Goal: Communication & Community: Share content

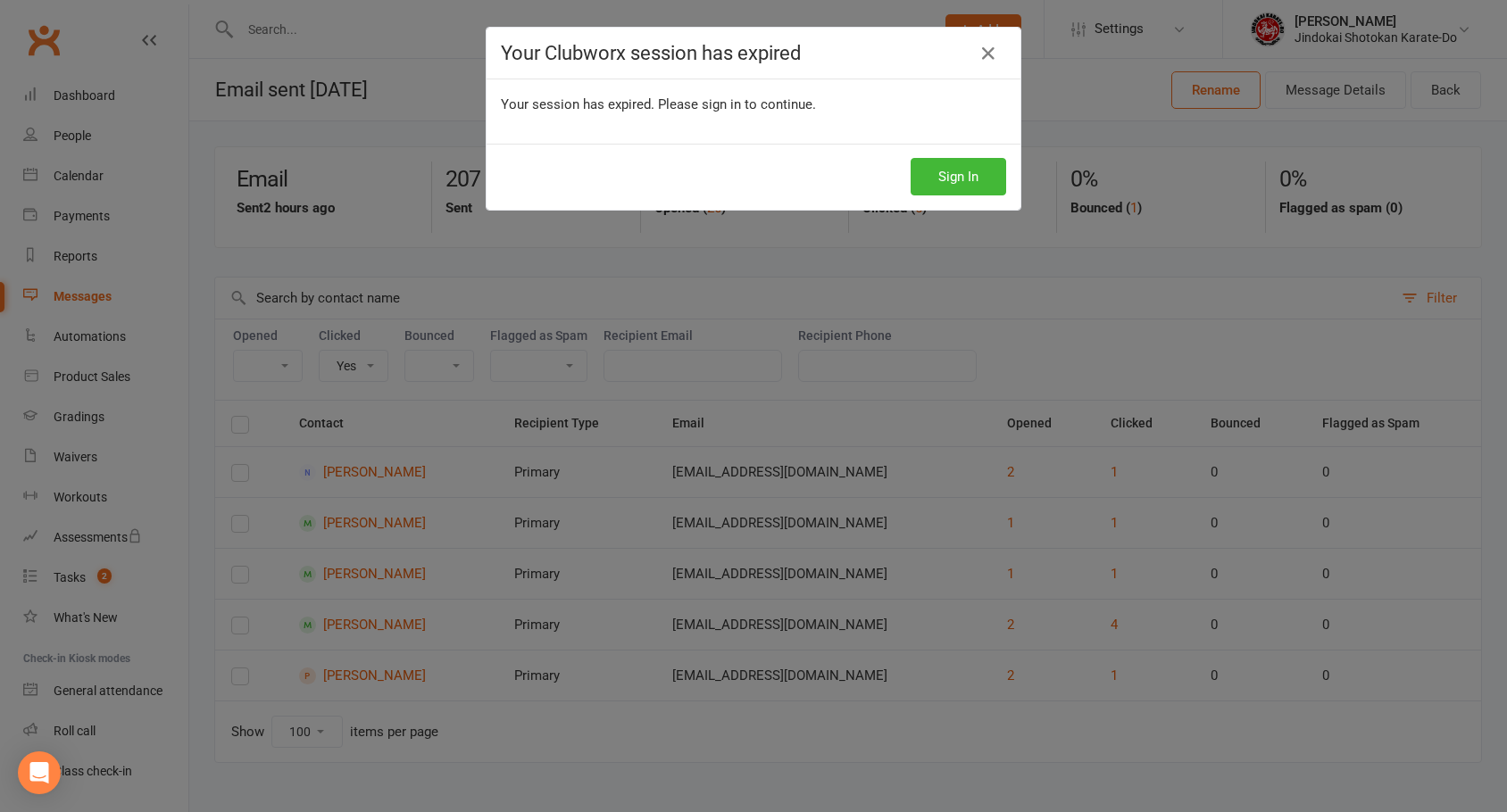
select select "true"
select select "100"
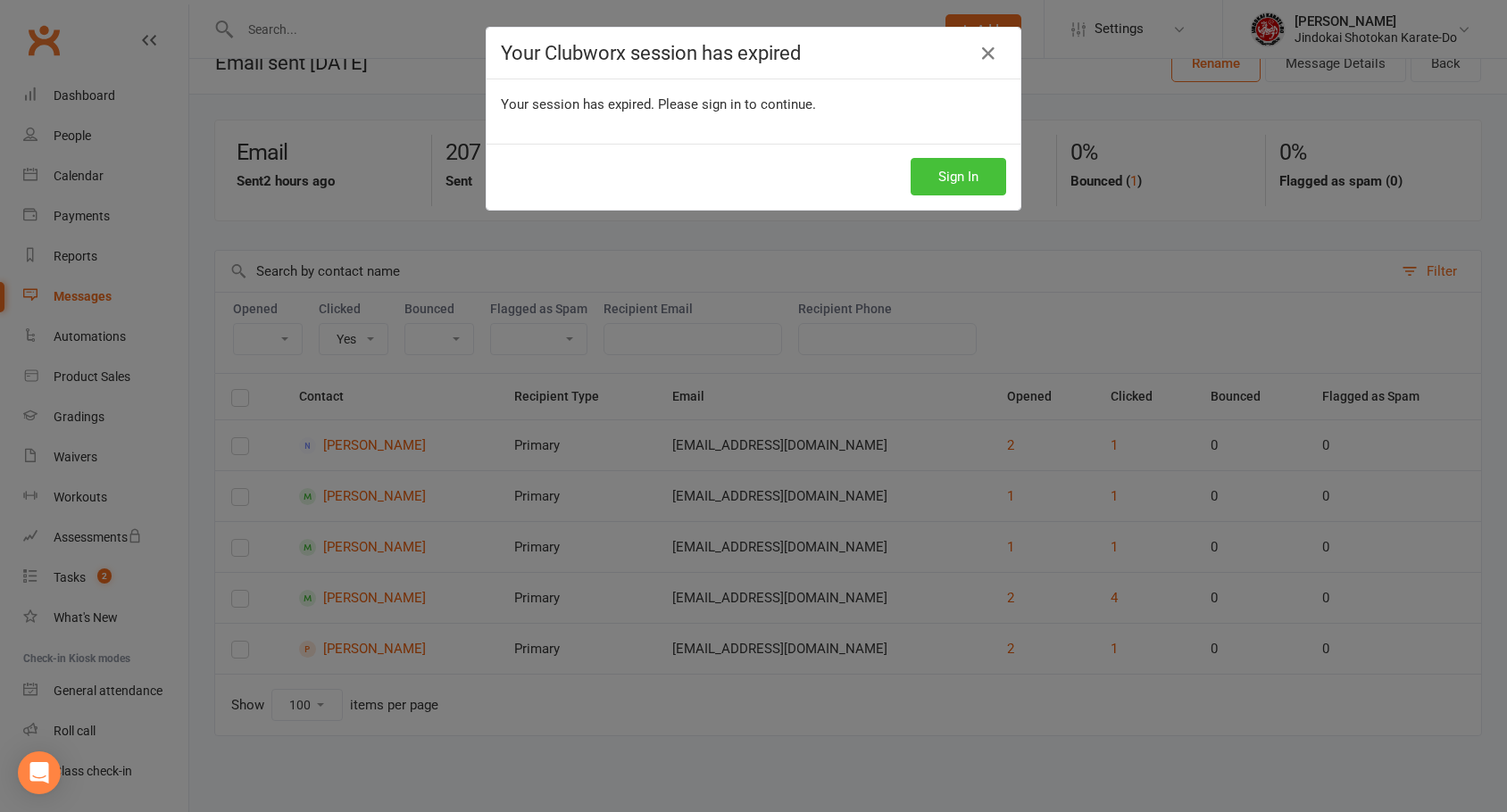
click at [954, 185] on button "Sign In" at bounding box center [959, 176] width 96 height 37
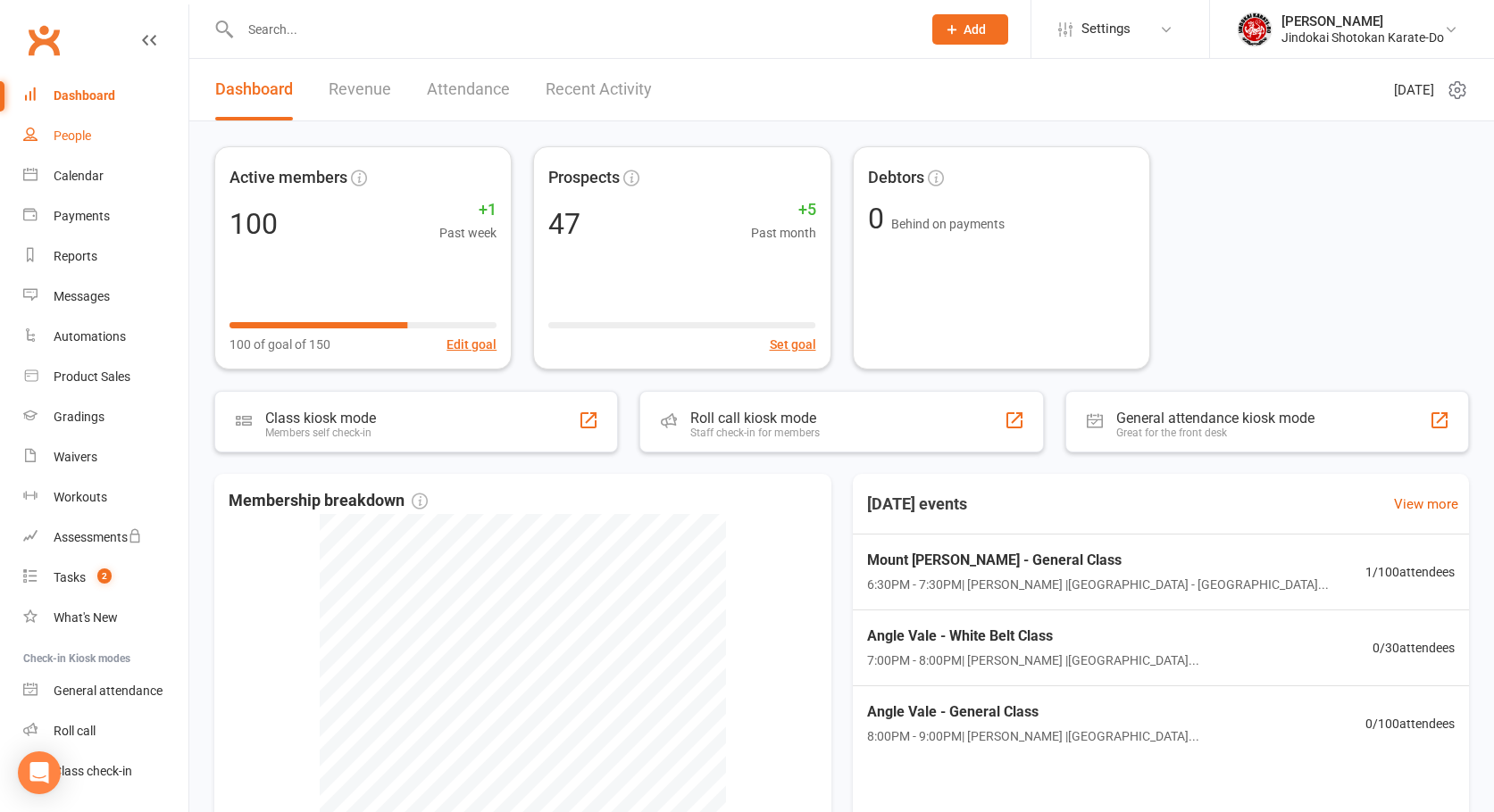
click at [72, 137] on div "People" at bounding box center [72, 135] width 37 height 14
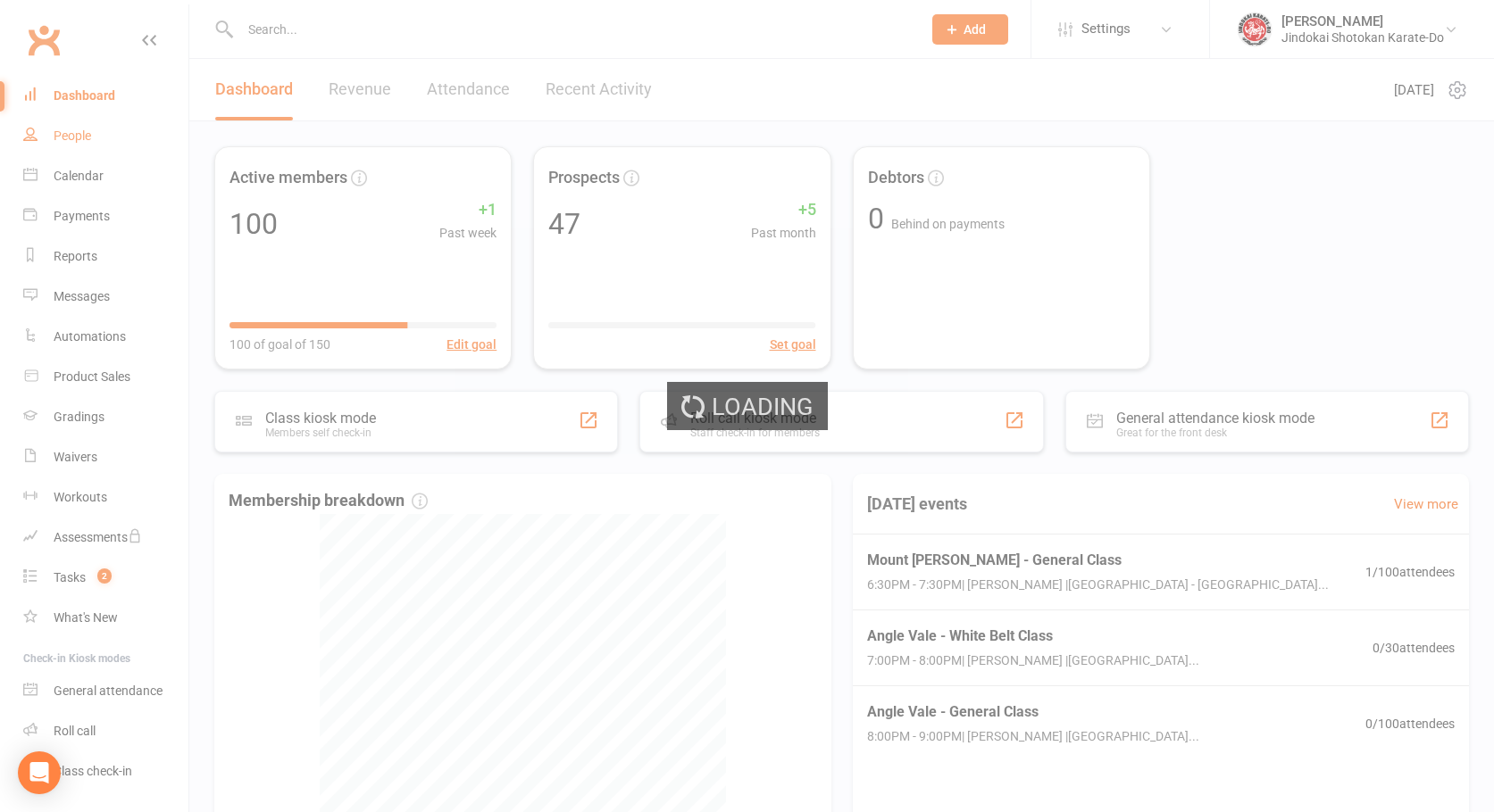
select select "100"
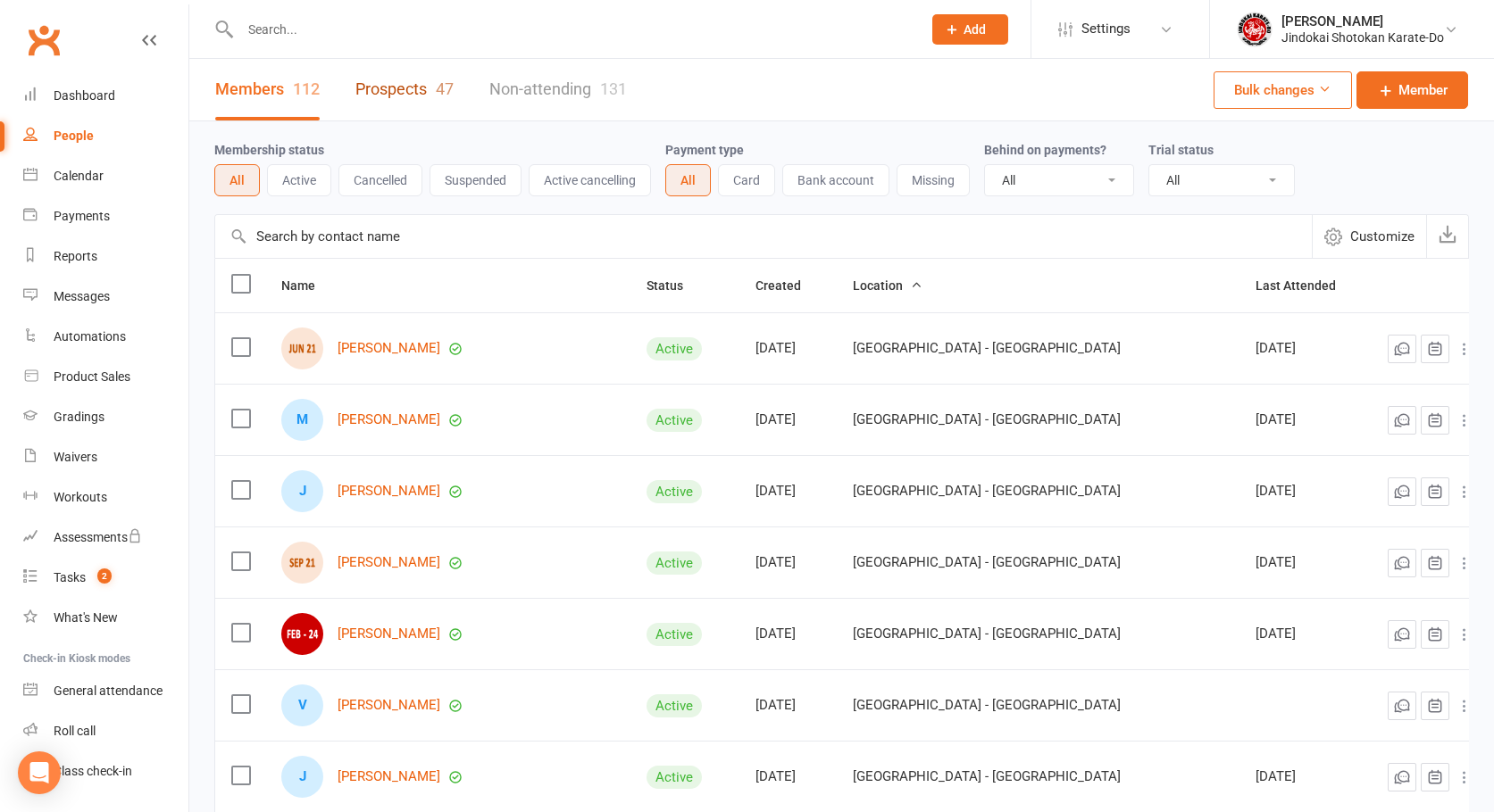
click at [377, 88] on link "Prospects 47" at bounding box center [405, 89] width 98 height 61
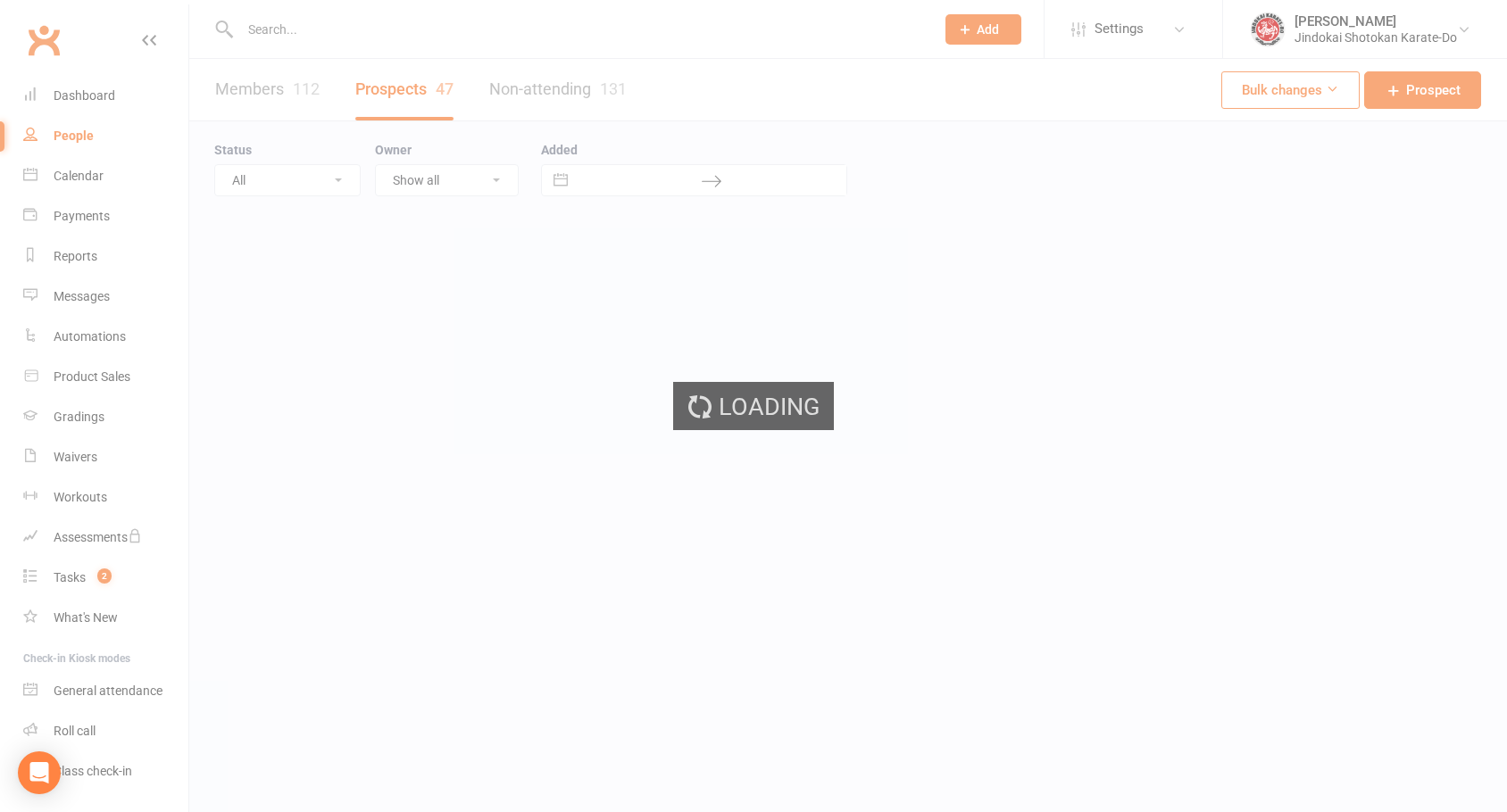
select select "100"
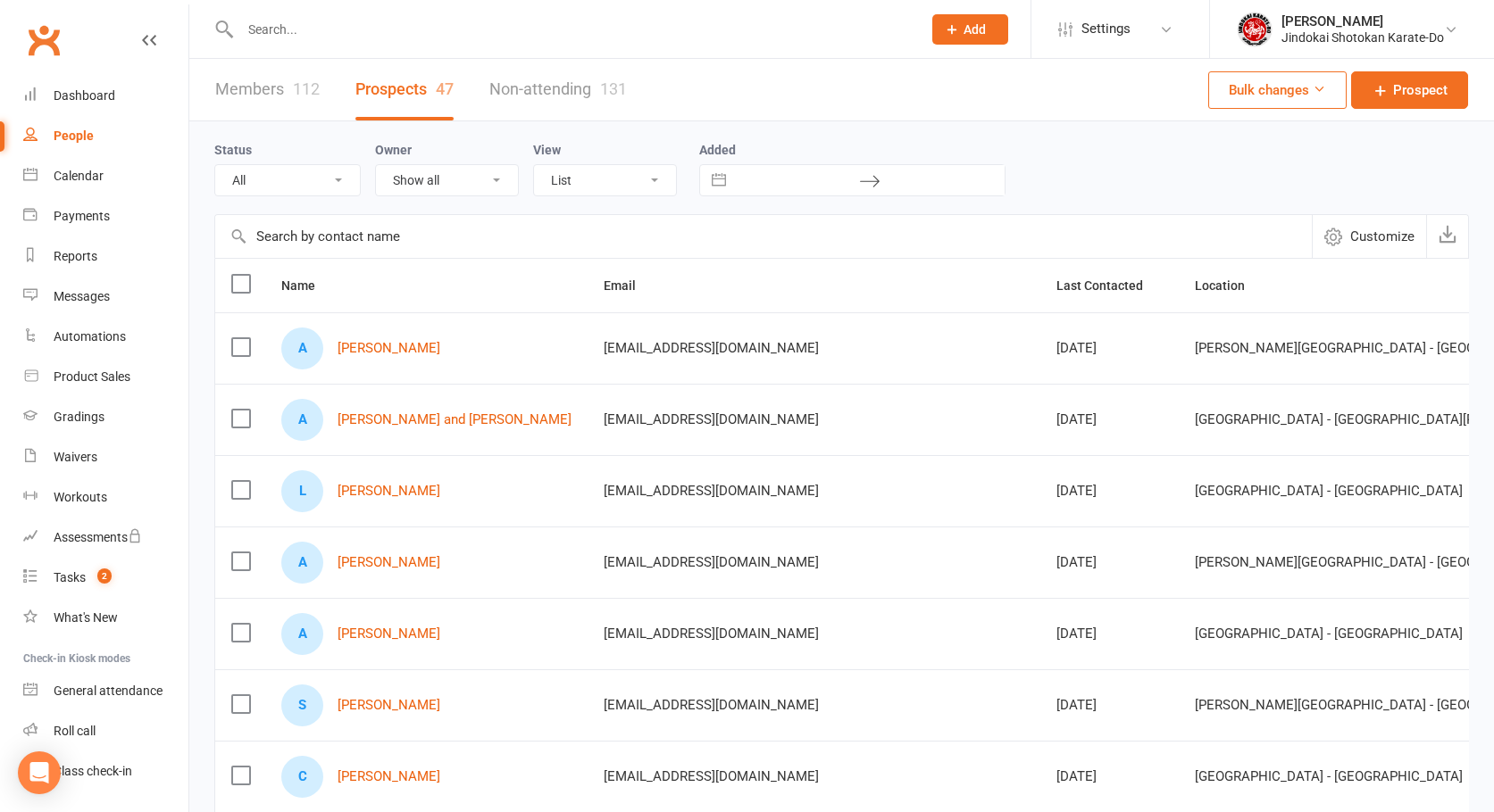
click at [1195, 284] on span "Location" at bounding box center [1229, 286] width 70 height 14
click at [241, 348] on label at bounding box center [240, 347] width 18 height 18
click at [241, 338] on input "checkbox" at bounding box center [240, 338] width 18 height 0
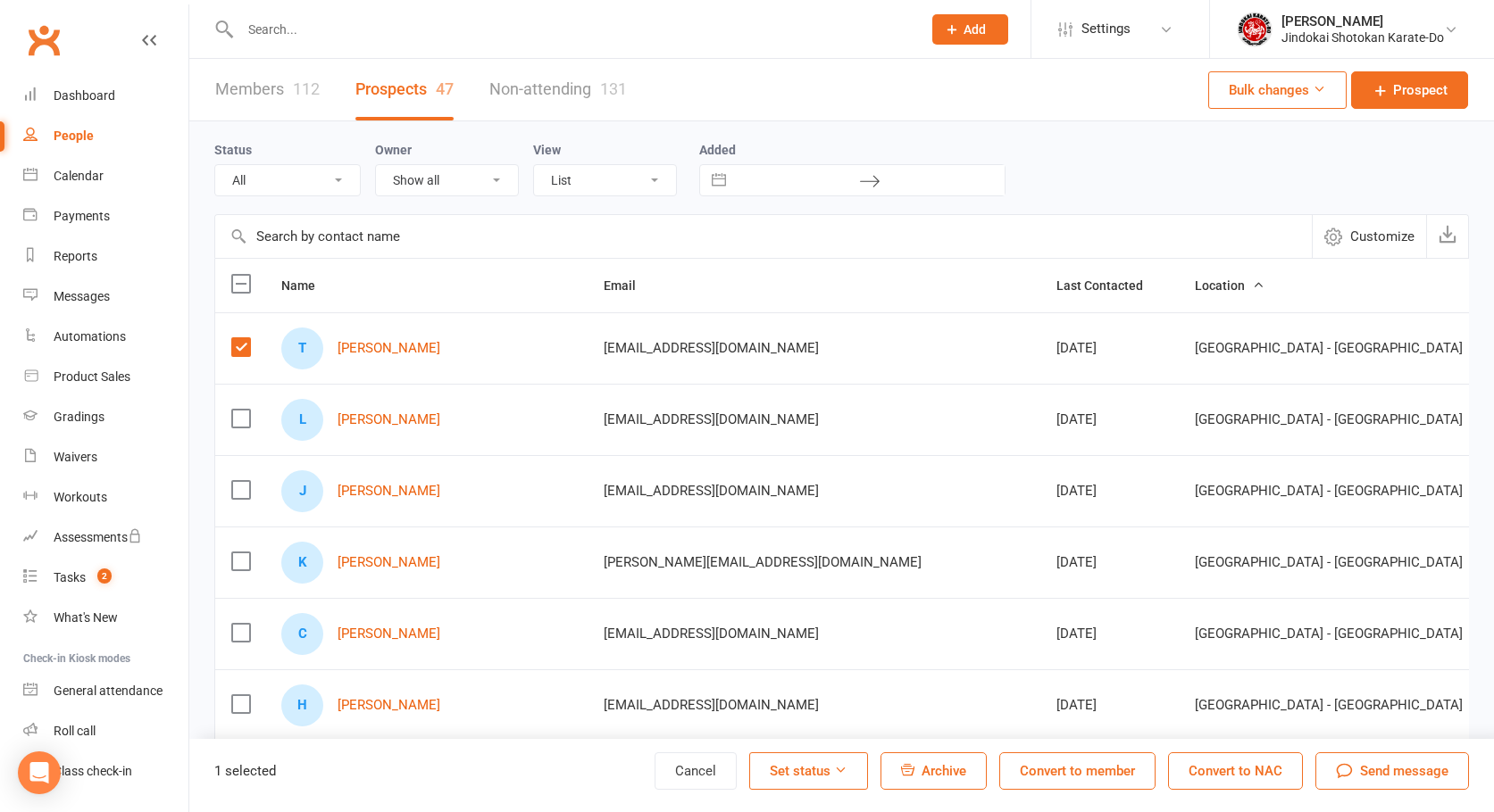
drag, startPoint x: 245, startPoint y: 425, endPoint x: 242, endPoint y: 472, distance: 47.1
click at [245, 426] on label at bounding box center [240, 418] width 18 height 18
click at [245, 409] on input "checkbox" at bounding box center [240, 409] width 18 height 0
click at [242, 495] on label at bounding box center [240, 490] width 18 height 18
click at [242, 481] on input "checkbox" at bounding box center [240, 481] width 18 height 0
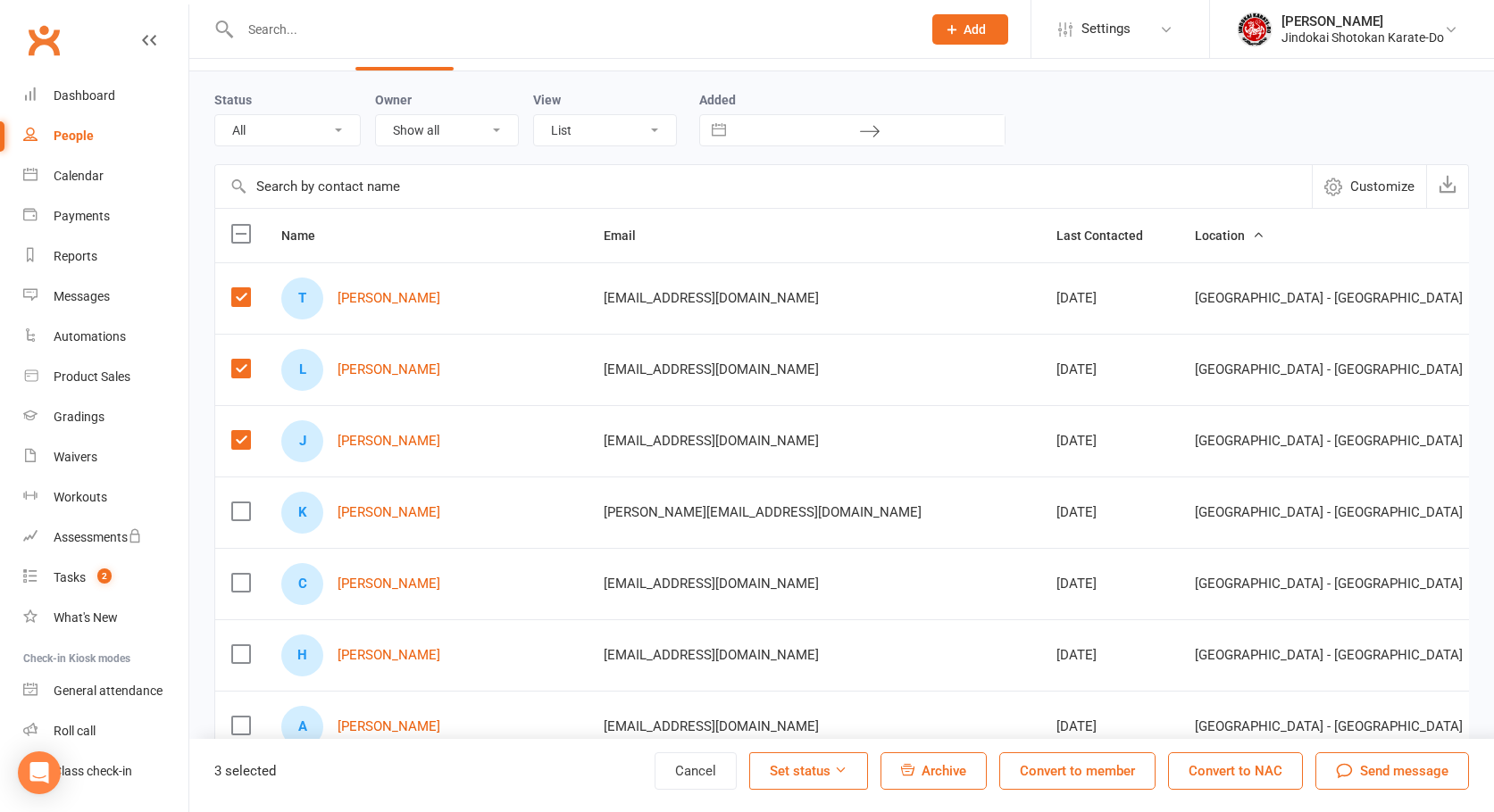
scroll to position [89, 0]
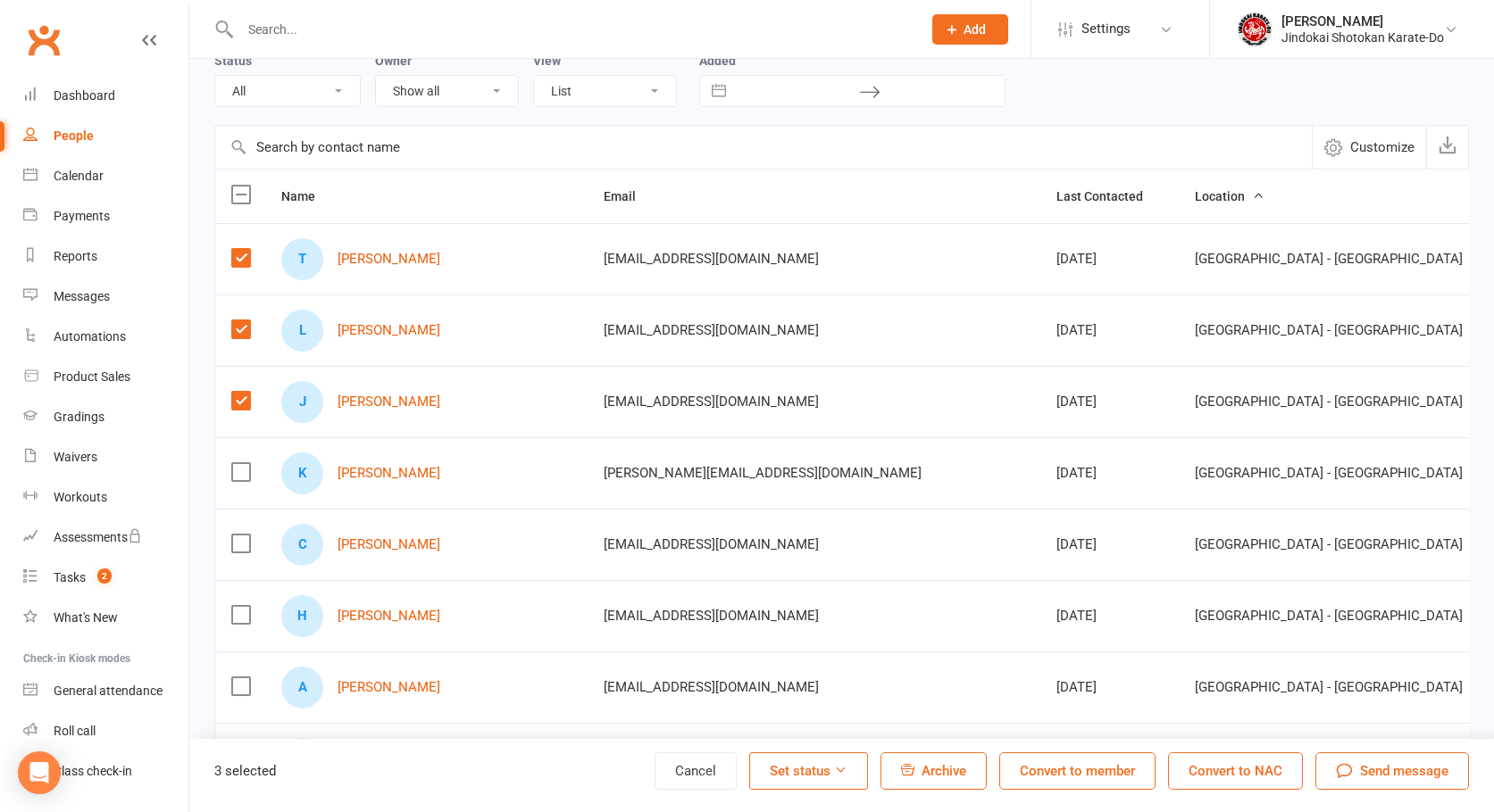
click at [245, 480] on label at bounding box center [240, 472] width 18 height 18
click at [245, 463] on input "checkbox" at bounding box center [240, 463] width 18 height 0
click at [234, 548] on label at bounding box center [240, 544] width 18 height 18
click at [234, 535] on input "checkbox" at bounding box center [240, 535] width 18 height 0
click at [245, 616] on label at bounding box center [240, 615] width 18 height 18
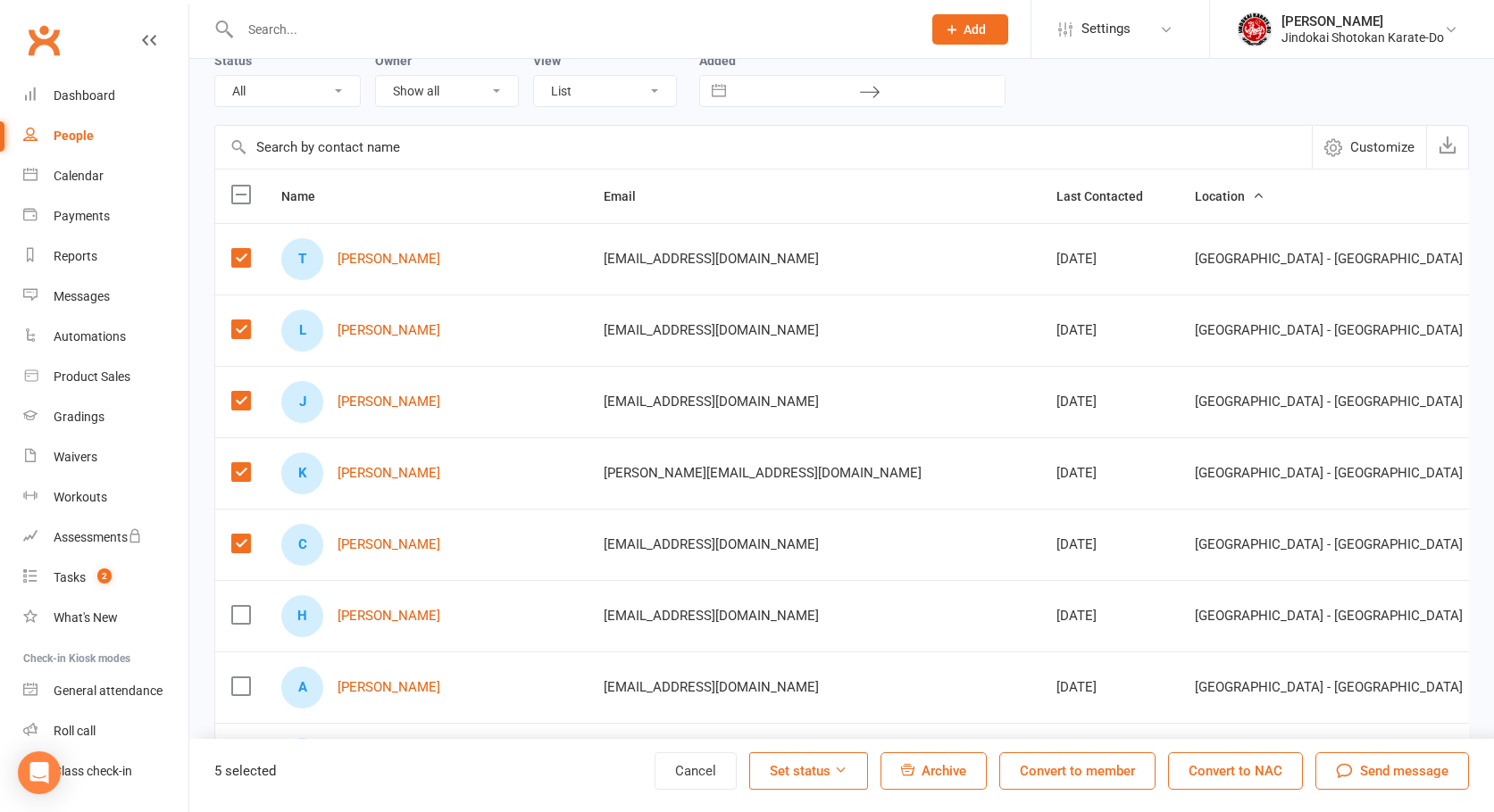
click at [245, 606] on input "checkbox" at bounding box center [240, 606] width 18 height 0
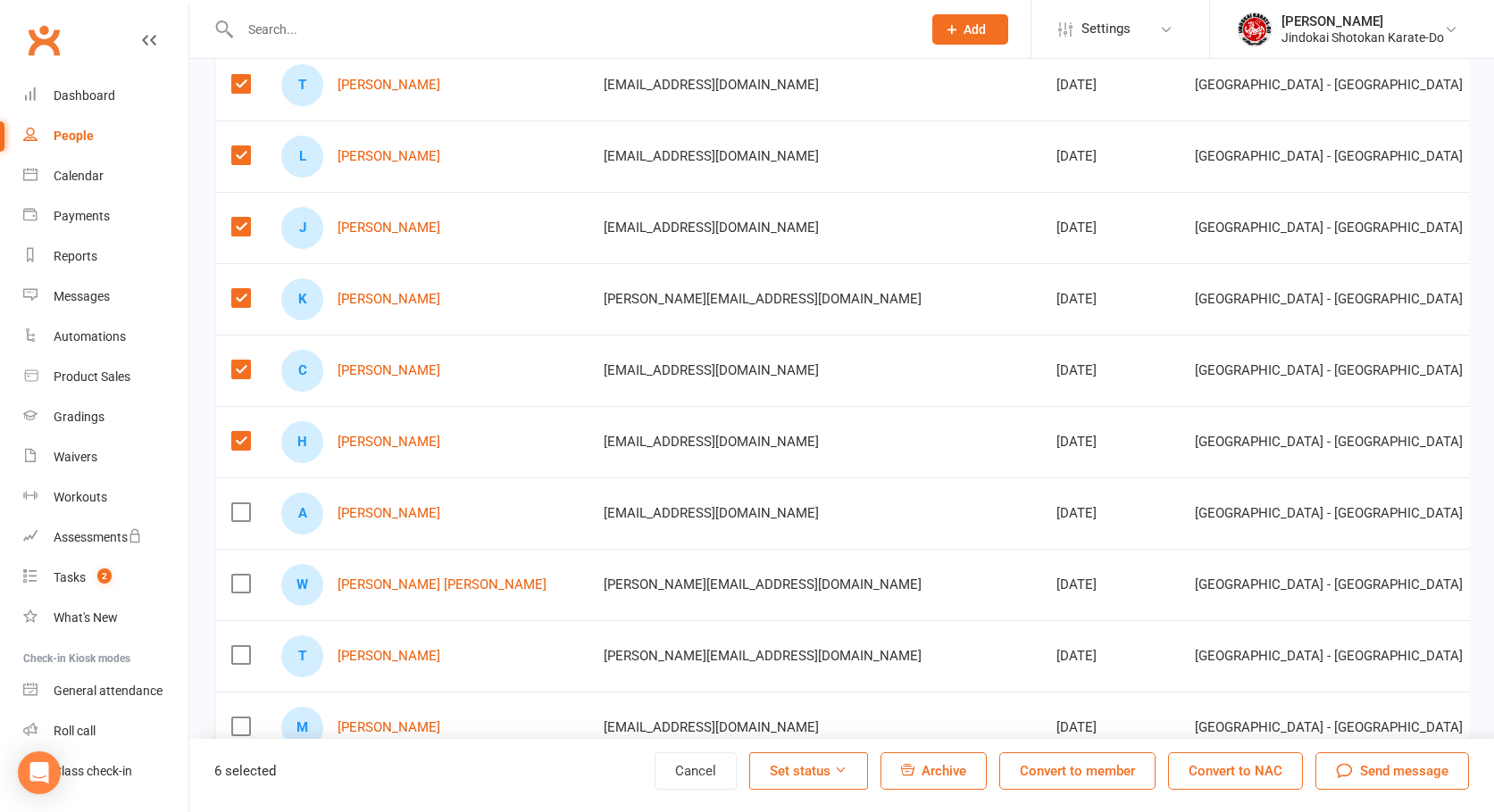
scroll to position [267, 0]
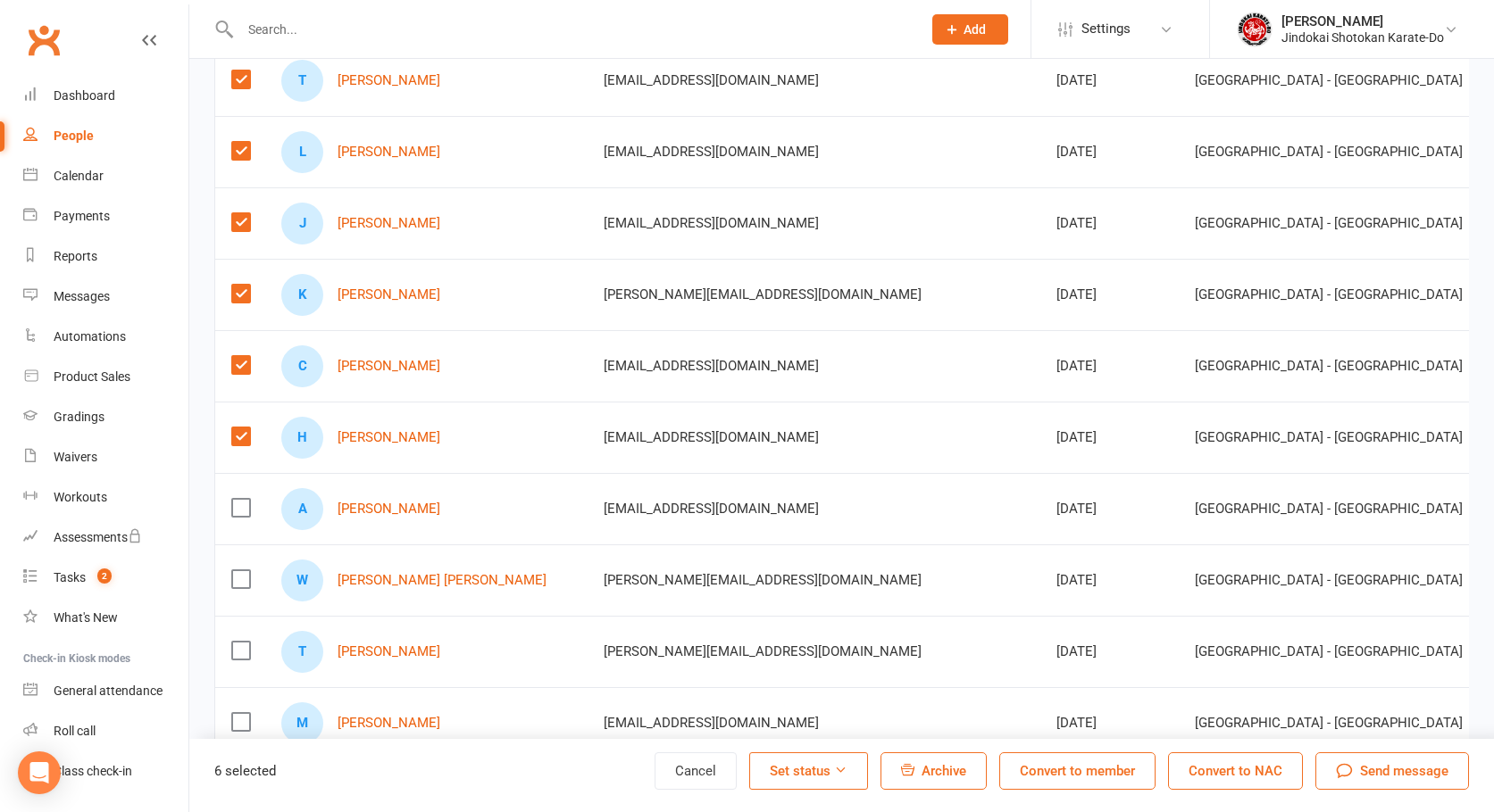
click at [235, 513] on label at bounding box center [240, 508] width 18 height 18
click at [235, 499] on input "checkbox" at bounding box center [240, 499] width 18 height 0
click at [243, 586] on label at bounding box center [240, 579] width 18 height 18
click at [243, 570] on input "checkbox" at bounding box center [240, 570] width 18 height 0
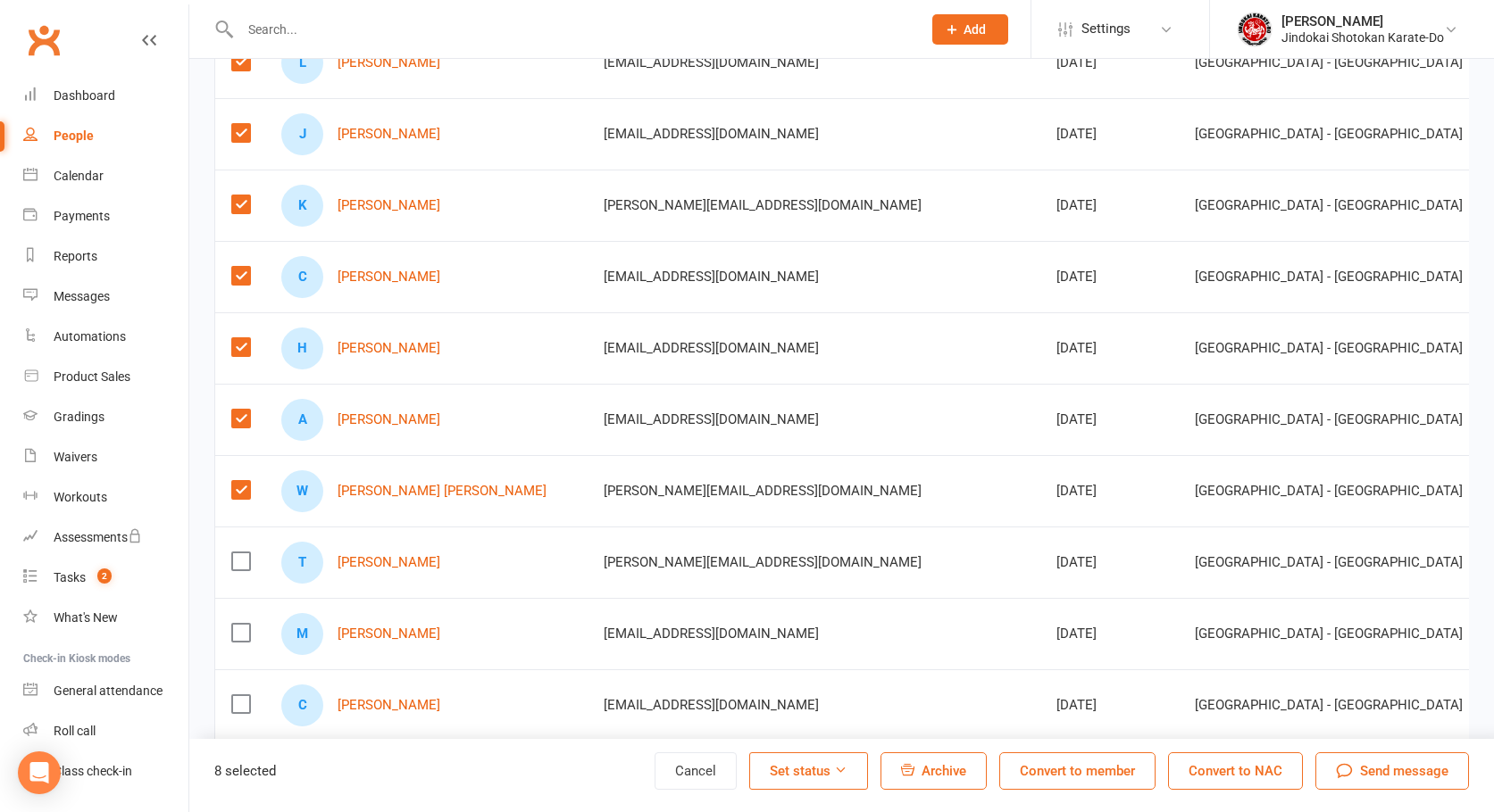
scroll to position [447, 0]
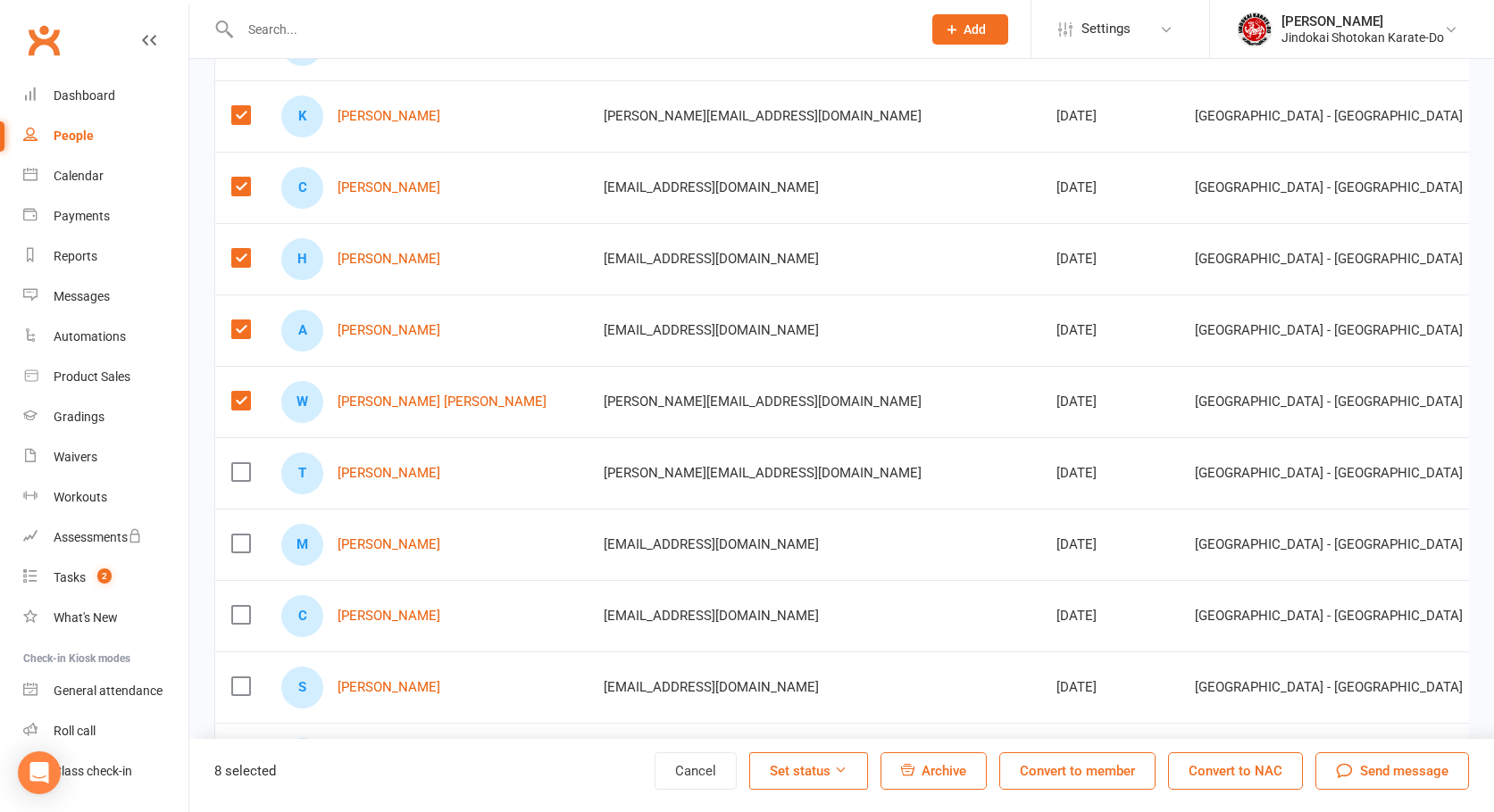
drag, startPoint x: 241, startPoint y: 476, endPoint x: 241, endPoint y: 499, distance: 23.0
click at [241, 476] on label at bounding box center [240, 472] width 18 height 18
click at [241, 463] on input "checkbox" at bounding box center [240, 463] width 18 height 0
click at [240, 546] on label at bounding box center [240, 544] width 18 height 18
click at [240, 535] on input "checkbox" at bounding box center [240, 535] width 18 height 0
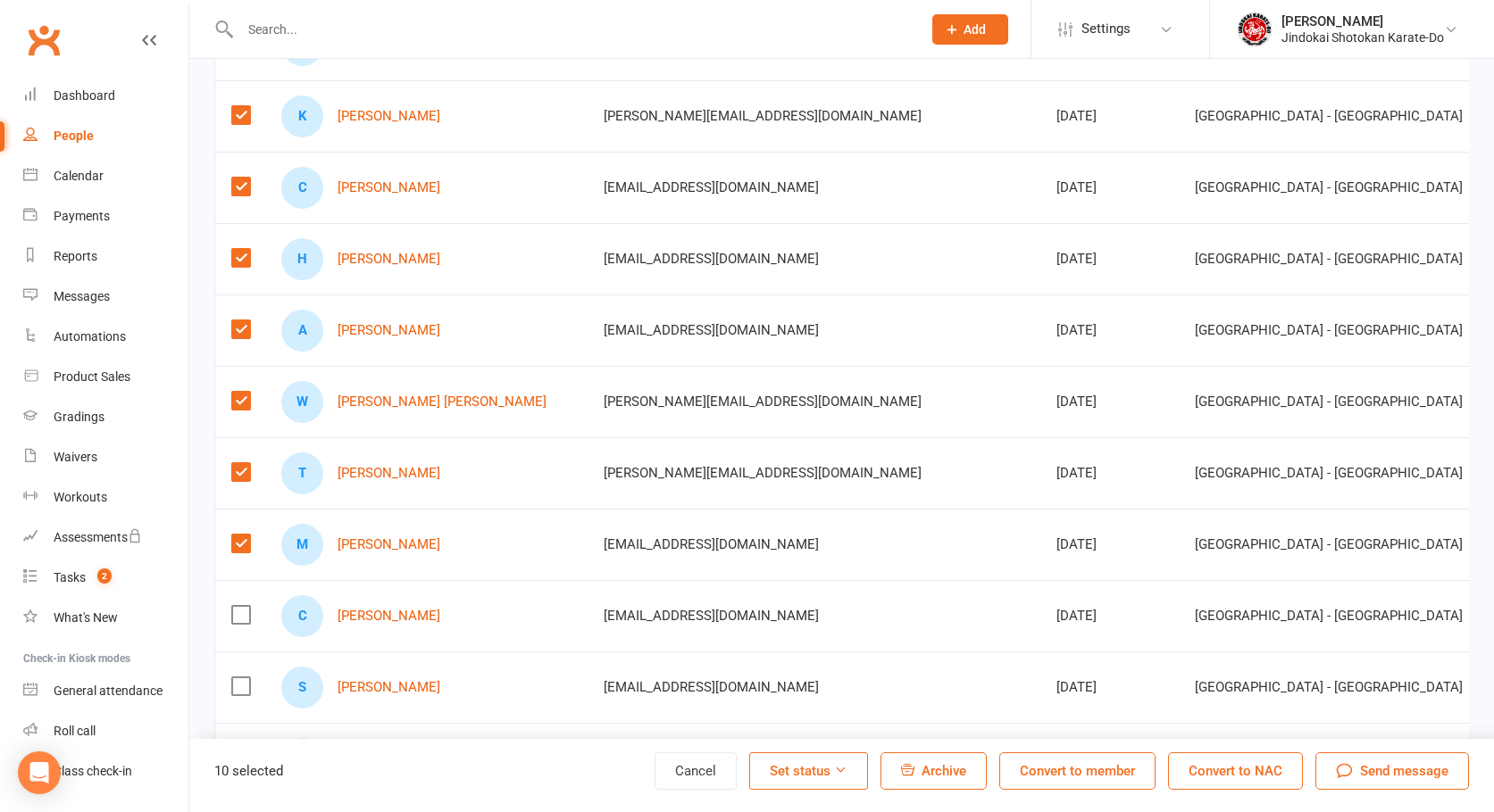
click at [234, 616] on label at bounding box center [240, 615] width 18 height 18
click at [234, 606] on input "checkbox" at bounding box center [240, 606] width 18 height 0
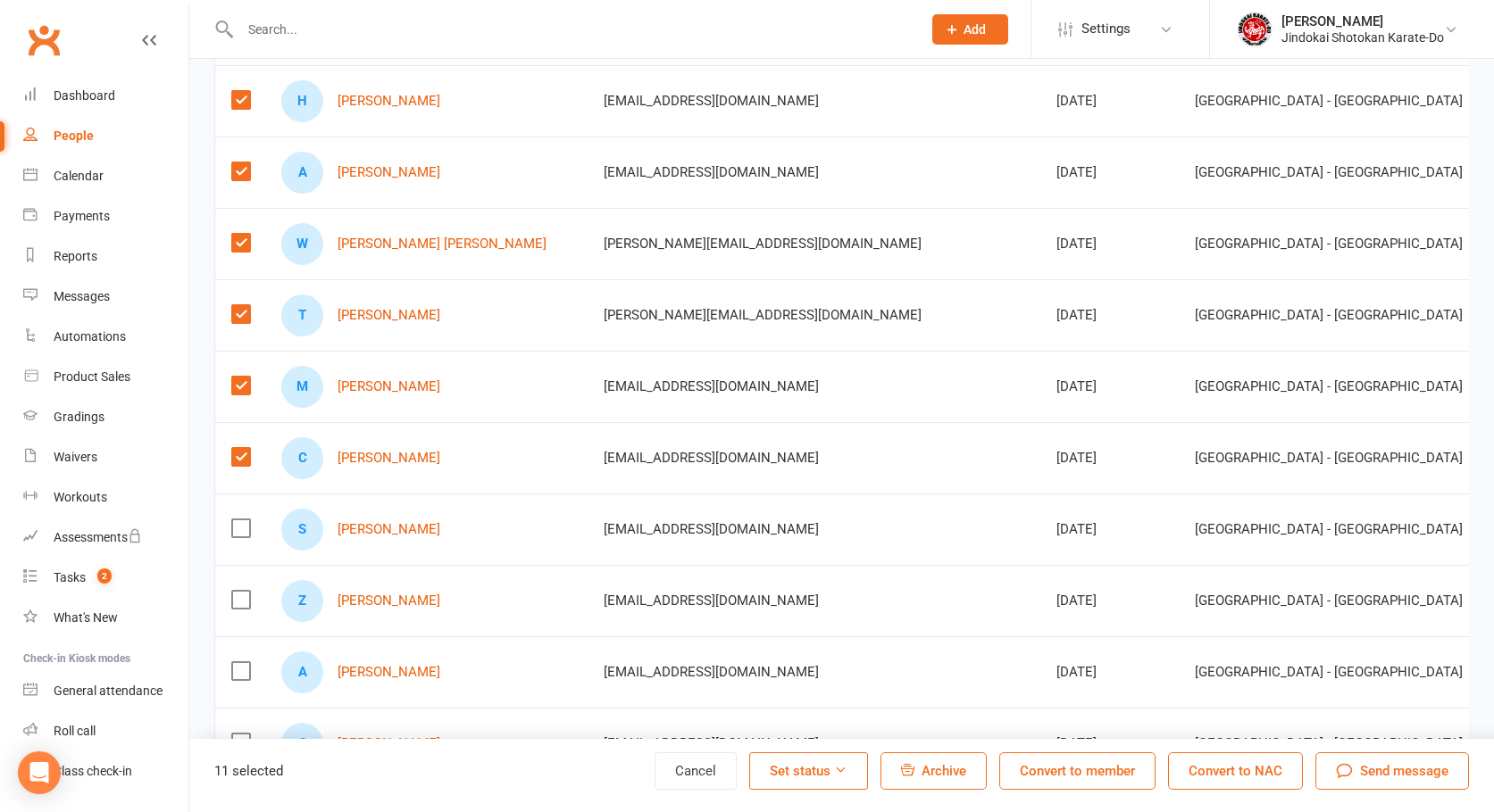
scroll to position [625, 0]
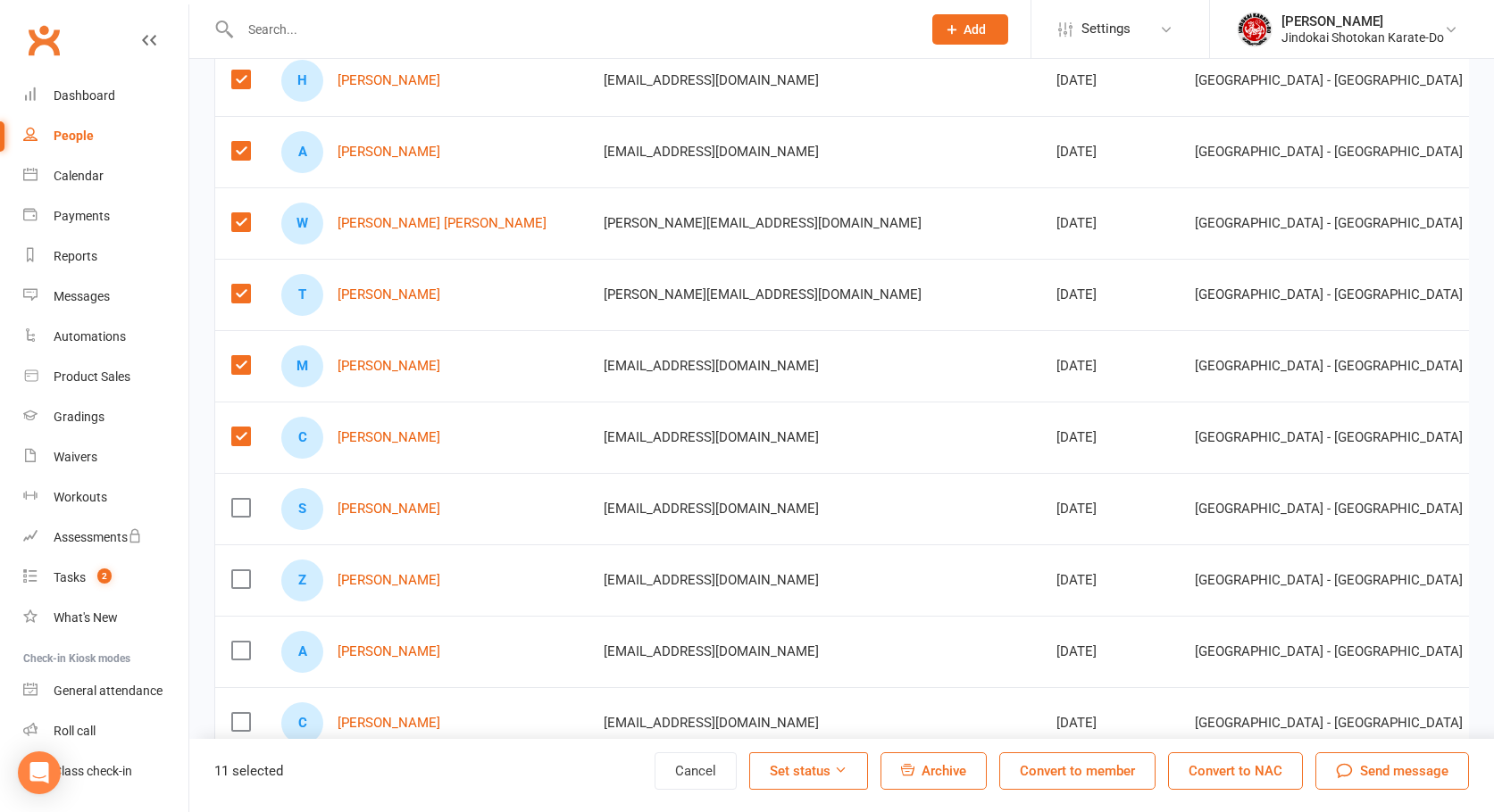
click at [245, 509] on label at bounding box center [240, 508] width 18 height 18
click at [245, 499] on input "checkbox" at bounding box center [240, 499] width 18 height 0
click at [238, 582] on label at bounding box center [240, 579] width 18 height 18
click at [238, 570] on input "checkbox" at bounding box center [240, 570] width 18 height 0
click at [237, 652] on label at bounding box center [240, 651] width 18 height 18
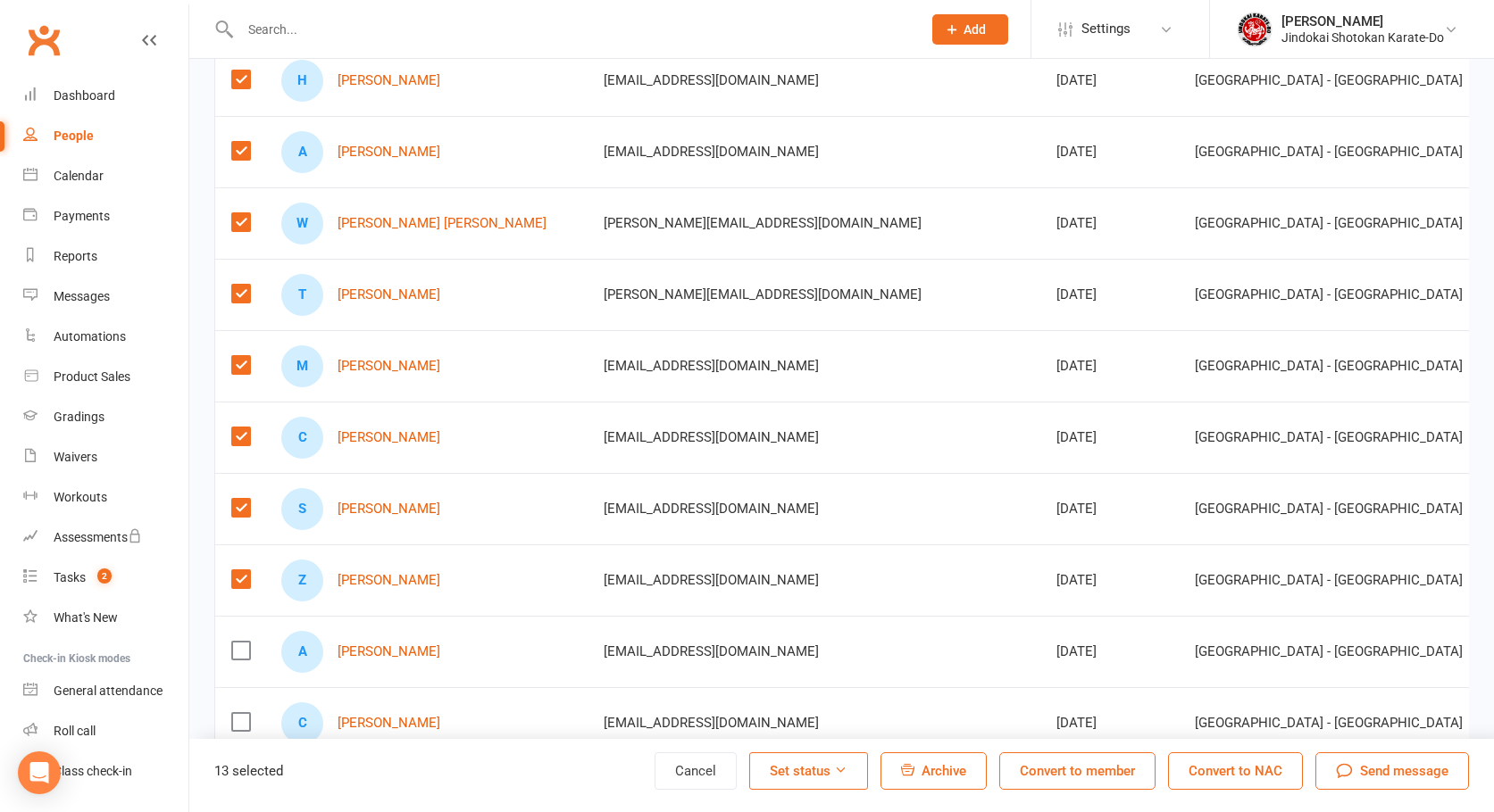
click at [237, 642] on input "checkbox" at bounding box center [240, 642] width 18 height 0
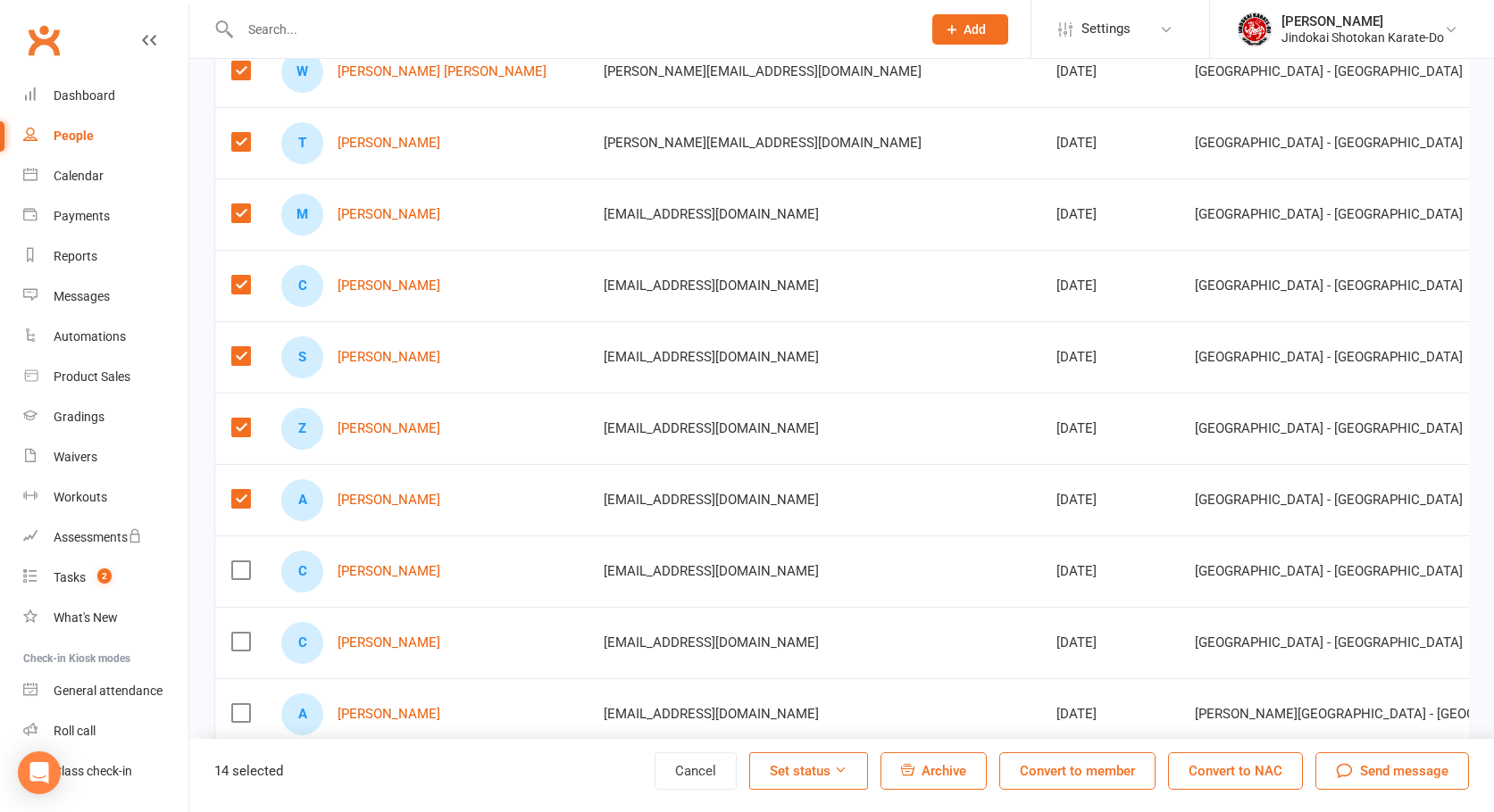
scroll to position [803, 0]
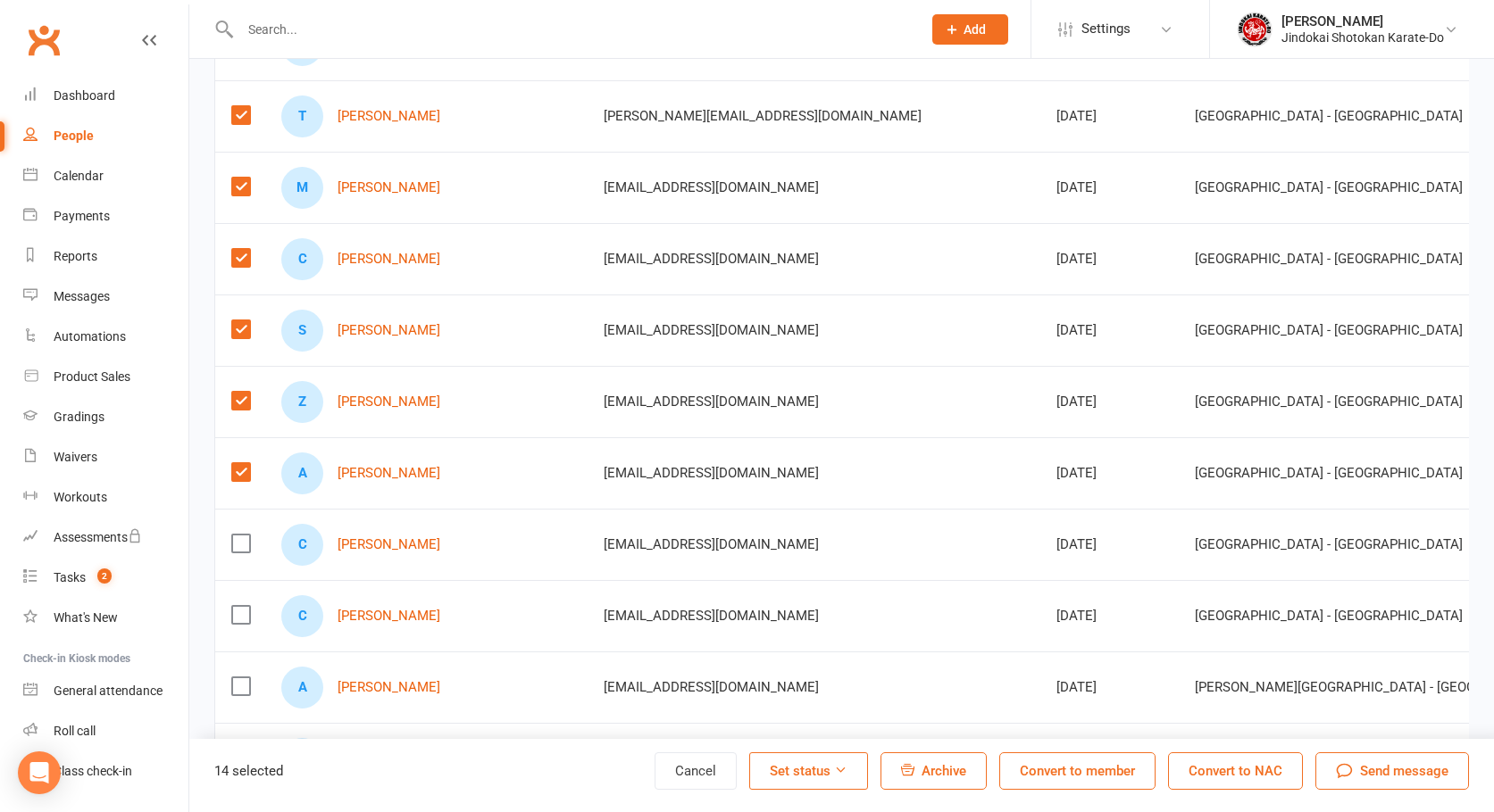
click at [242, 542] on label at bounding box center [240, 544] width 18 height 18
click at [242, 535] on input "checkbox" at bounding box center [240, 535] width 18 height 0
click at [242, 616] on label at bounding box center [240, 615] width 18 height 18
click at [242, 606] on input "checkbox" at bounding box center [240, 606] width 18 height 0
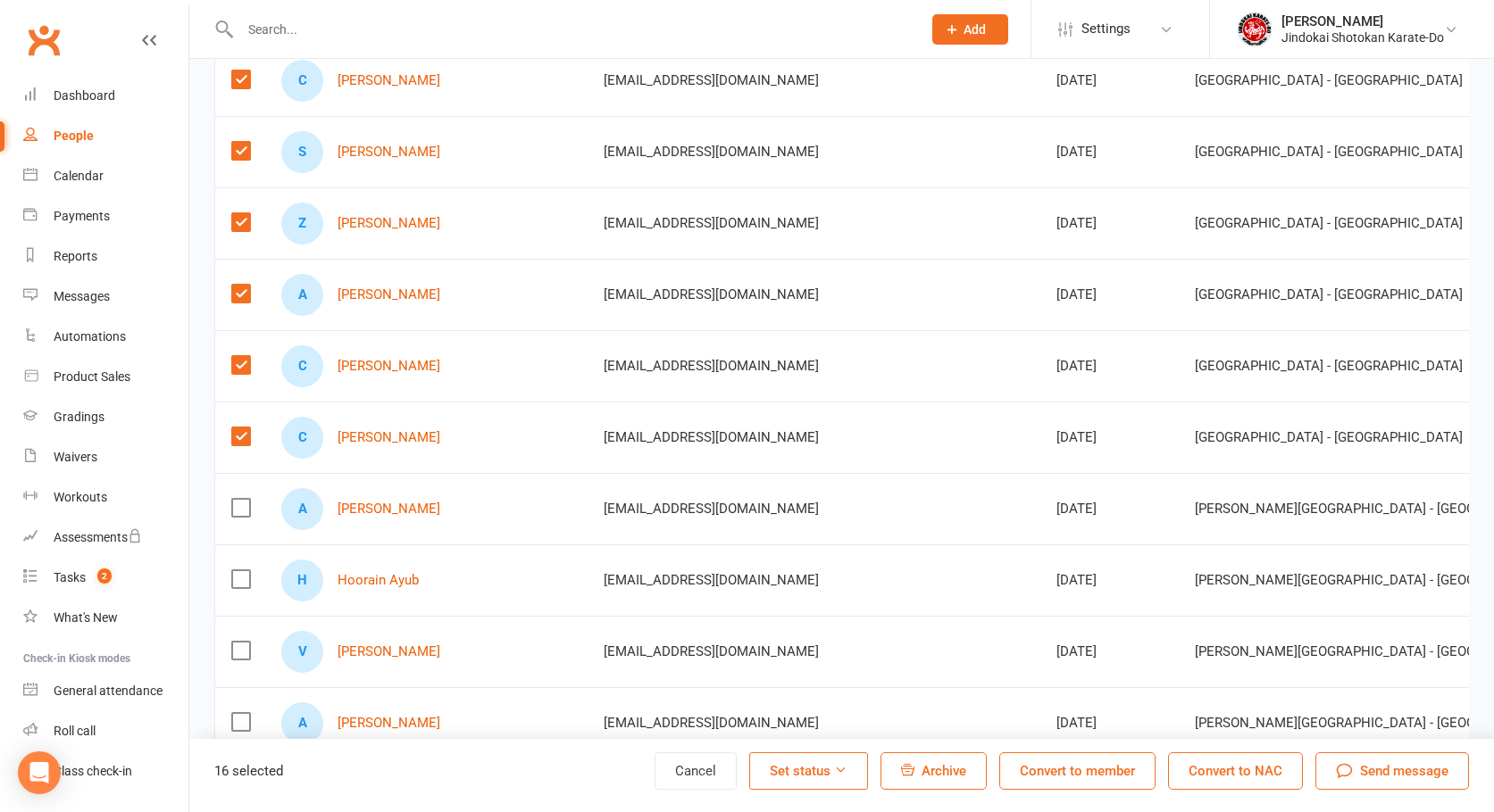
click at [1387, 766] on span "Send message" at bounding box center [1404, 771] width 88 height 21
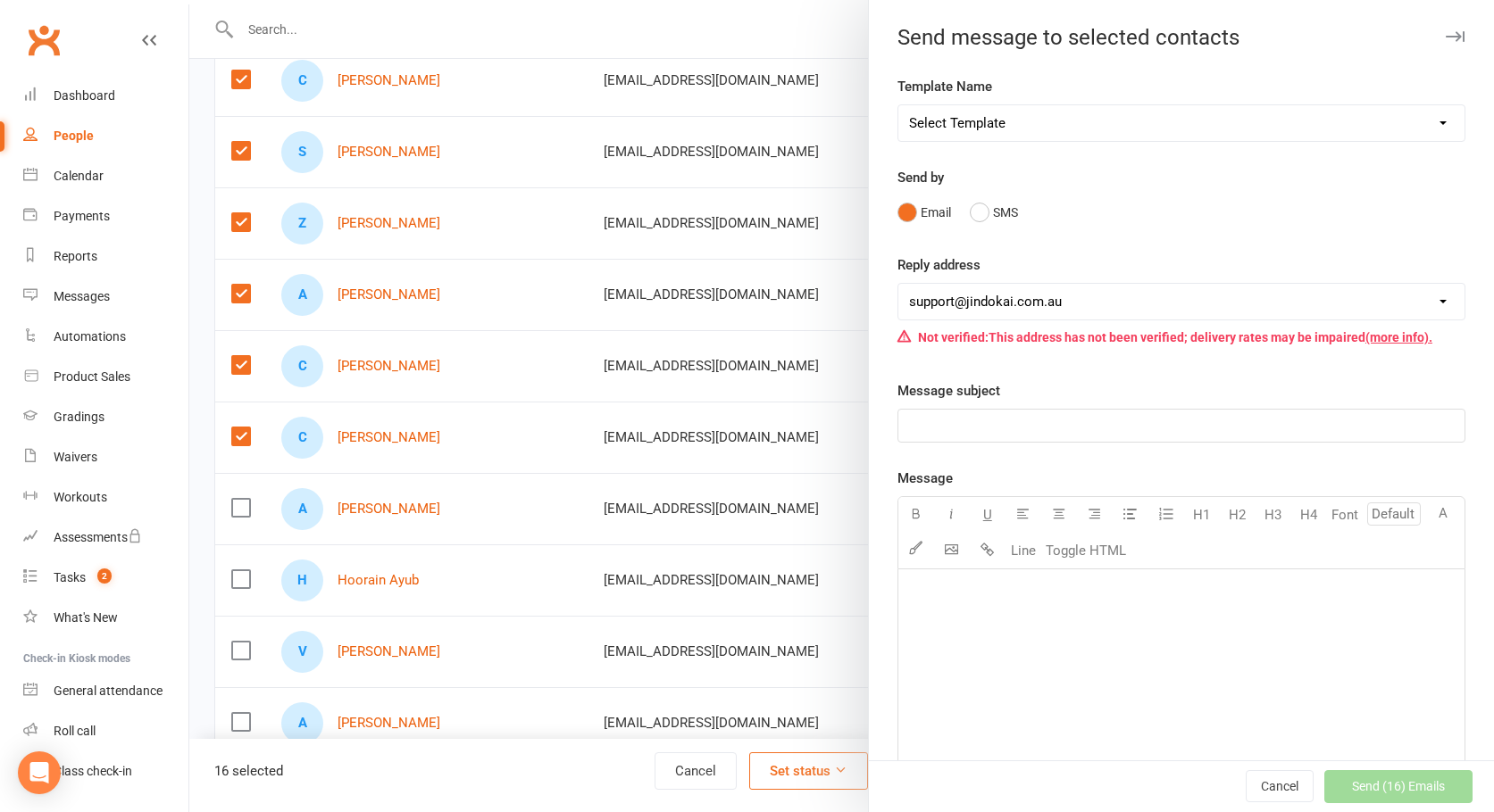
click at [979, 123] on select "Select Template [SMS] 1st Payment - FAMILY OF 2 OR MORE [SMS] 1st Payment - IND…" at bounding box center [1181, 123] width 566 height 35
select select "17"
click at [899, 105] on select "Select Template [SMS] 1st Payment - FAMILY OF 2 OR MORE [SMS] 1st Payment - IND…" at bounding box center [1181, 123] width 566 height 35
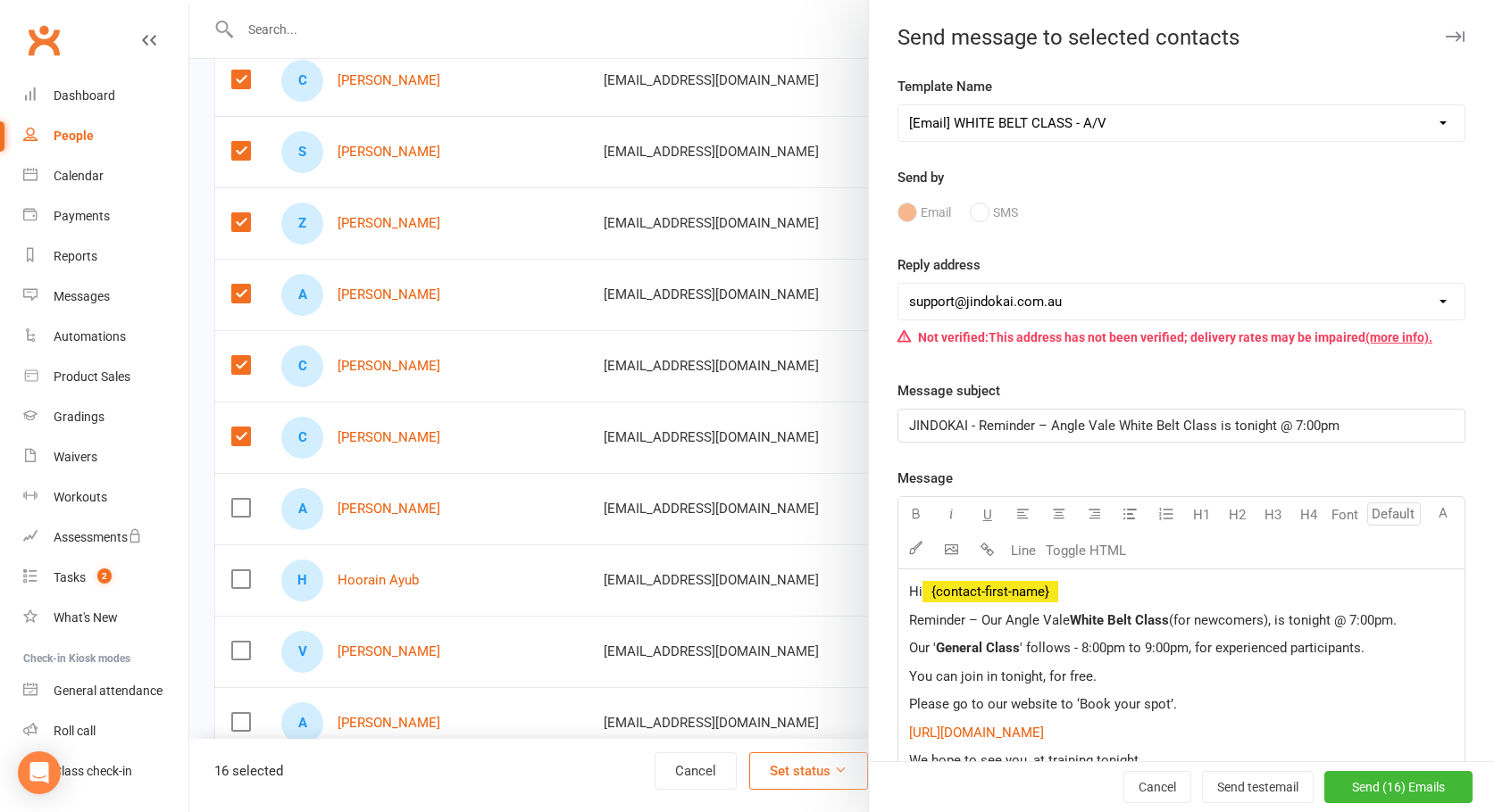
click at [985, 298] on select "[EMAIL_ADDRESS][DOMAIN_NAME] [PERSON_NAME][EMAIL_ADDRESS][DOMAIN_NAME] [EMAIL_A…" at bounding box center [1181, 301] width 566 height 35
click at [899, 284] on select "[EMAIL_ADDRESS][DOMAIN_NAME] [PERSON_NAME][EMAIL_ADDRESS][DOMAIN_NAME] [EMAIL_A…" at bounding box center [1181, 301] width 566 height 35
click at [1054, 305] on select "[EMAIL_ADDRESS][DOMAIN_NAME] [PERSON_NAME][EMAIL_ADDRESS][DOMAIN_NAME] [EMAIL_A…" at bounding box center [1181, 301] width 566 height 35
click at [899, 284] on select "[EMAIL_ADDRESS][DOMAIN_NAME] [PERSON_NAME][EMAIL_ADDRESS][DOMAIN_NAME] [EMAIL_A…" at bounding box center [1181, 301] width 566 height 35
click at [995, 300] on select "[EMAIL_ADDRESS][DOMAIN_NAME] [PERSON_NAME][EMAIL_ADDRESS][DOMAIN_NAME] [EMAIL_A…" at bounding box center [1181, 301] width 566 height 35
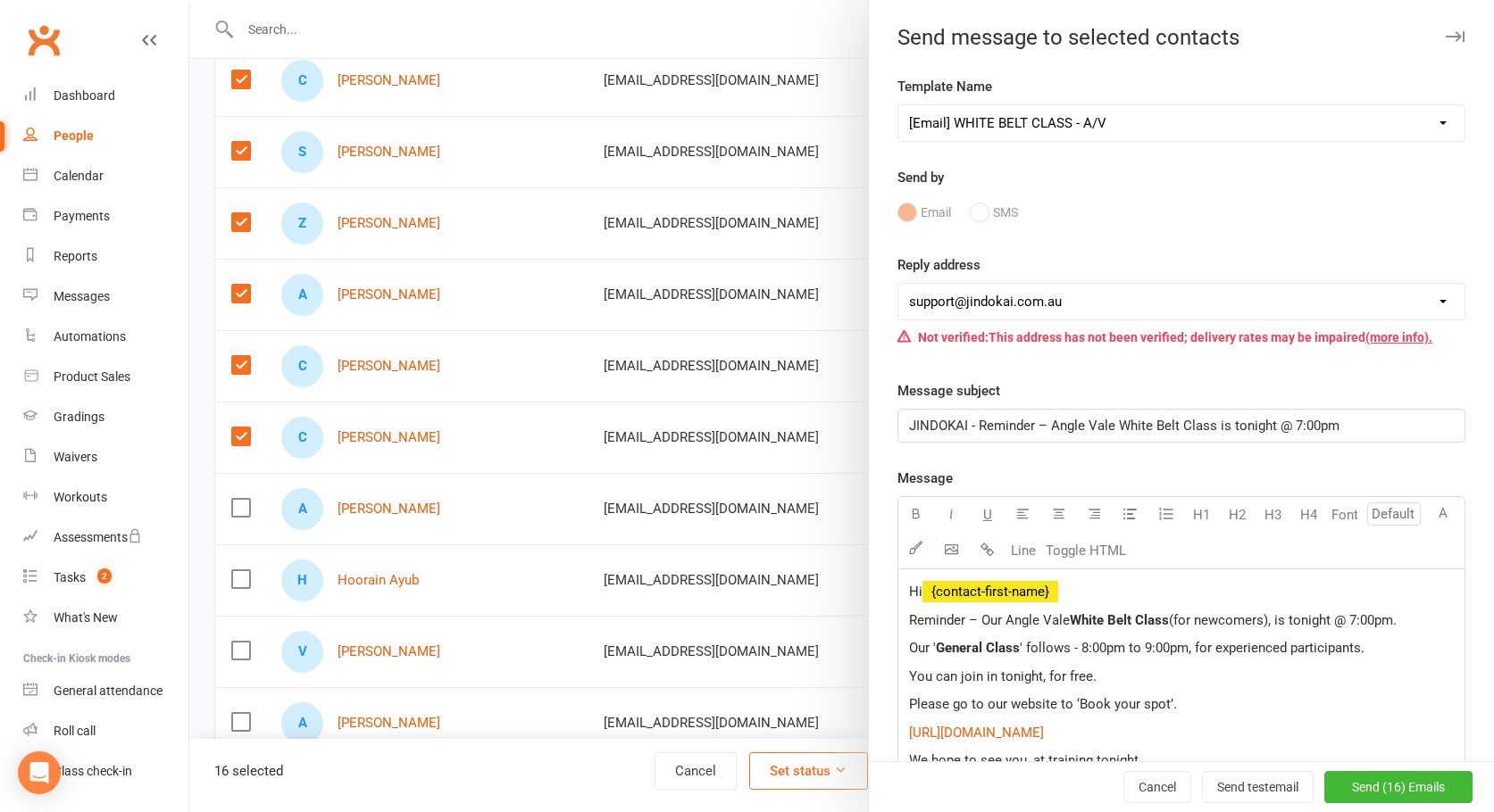
select select "1"
click at [899, 284] on select "[EMAIL_ADDRESS][DOMAIN_NAME] [PERSON_NAME][EMAIL_ADDRESS][DOMAIN_NAME] [EMAIL_A…" at bounding box center [1181, 301] width 566 height 35
click at [1012, 305] on select "[EMAIL_ADDRESS][DOMAIN_NAME] [PERSON_NAME][EMAIL_ADDRESS][DOMAIN_NAME] [EMAIL_A…" at bounding box center [1181, 301] width 566 height 35
click at [899, 284] on select "[EMAIL_ADDRESS][DOMAIN_NAME] [PERSON_NAME][EMAIL_ADDRESS][DOMAIN_NAME] [EMAIL_A…" at bounding box center [1181, 301] width 566 height 35
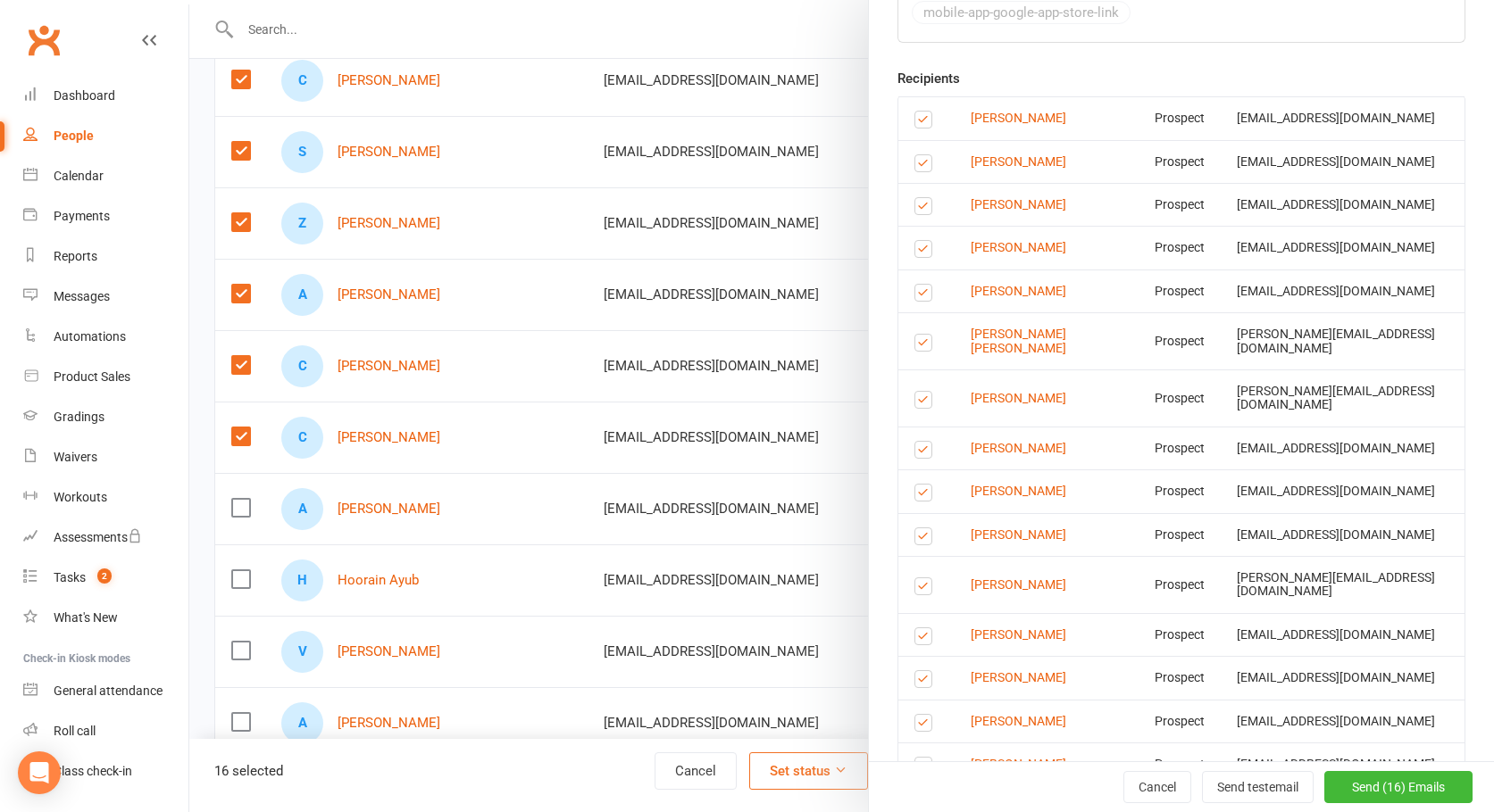
scroll to position [1124, 0]
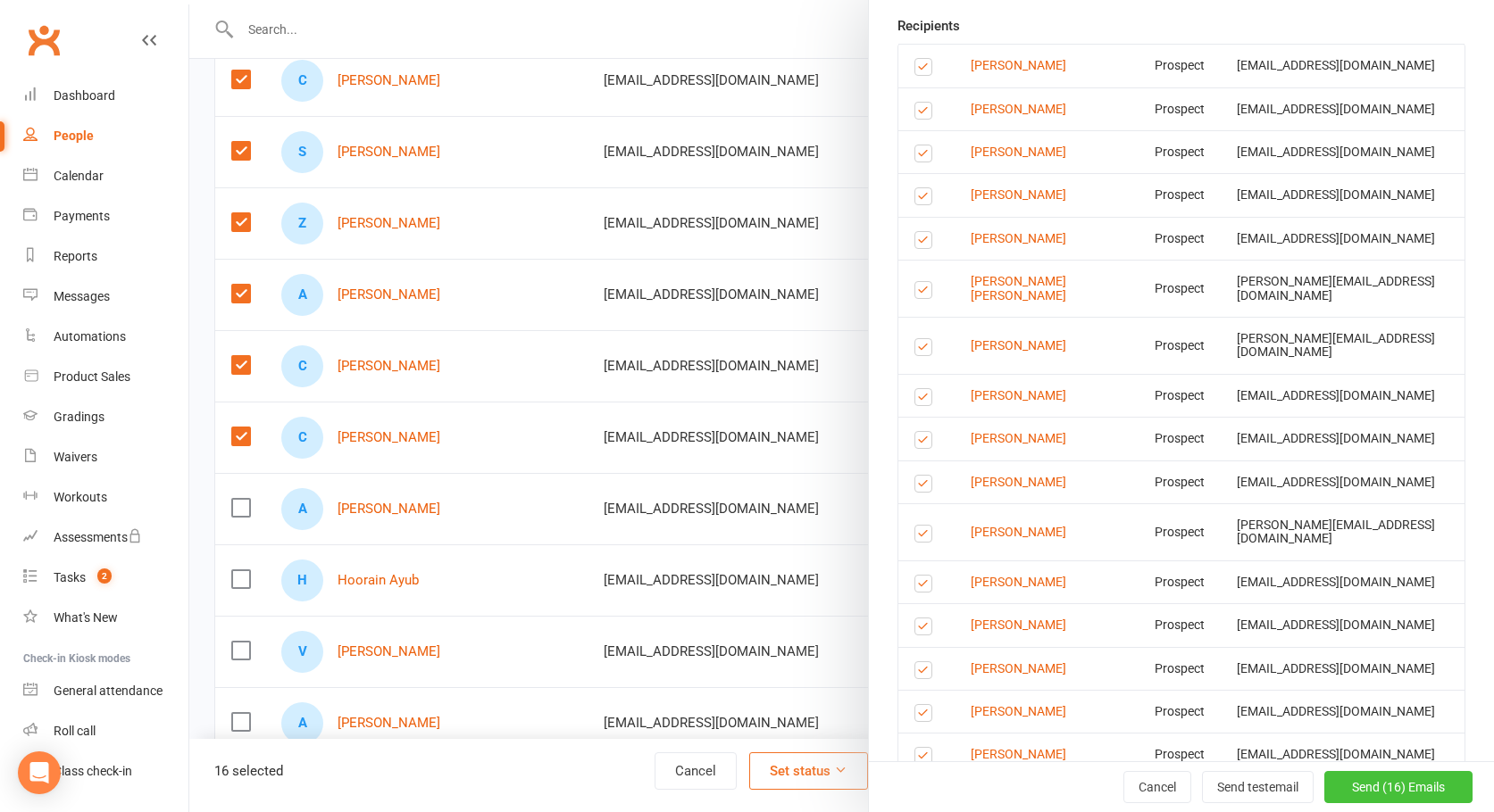
click at [1380, 780] on span "Send (16) Emails" at bounding box center [1398, 787] width 93 height 14
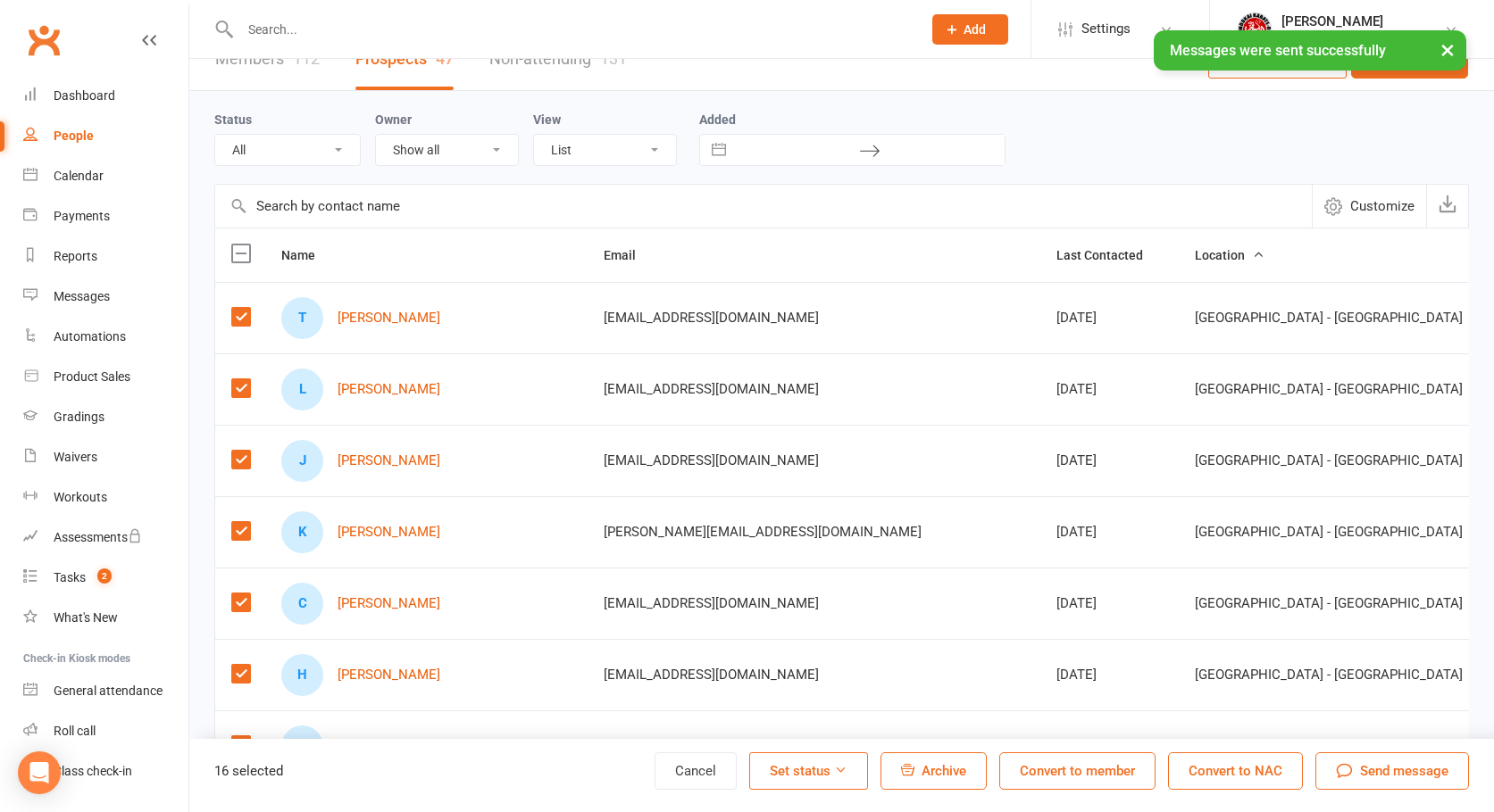
scroll to position [0, 0]
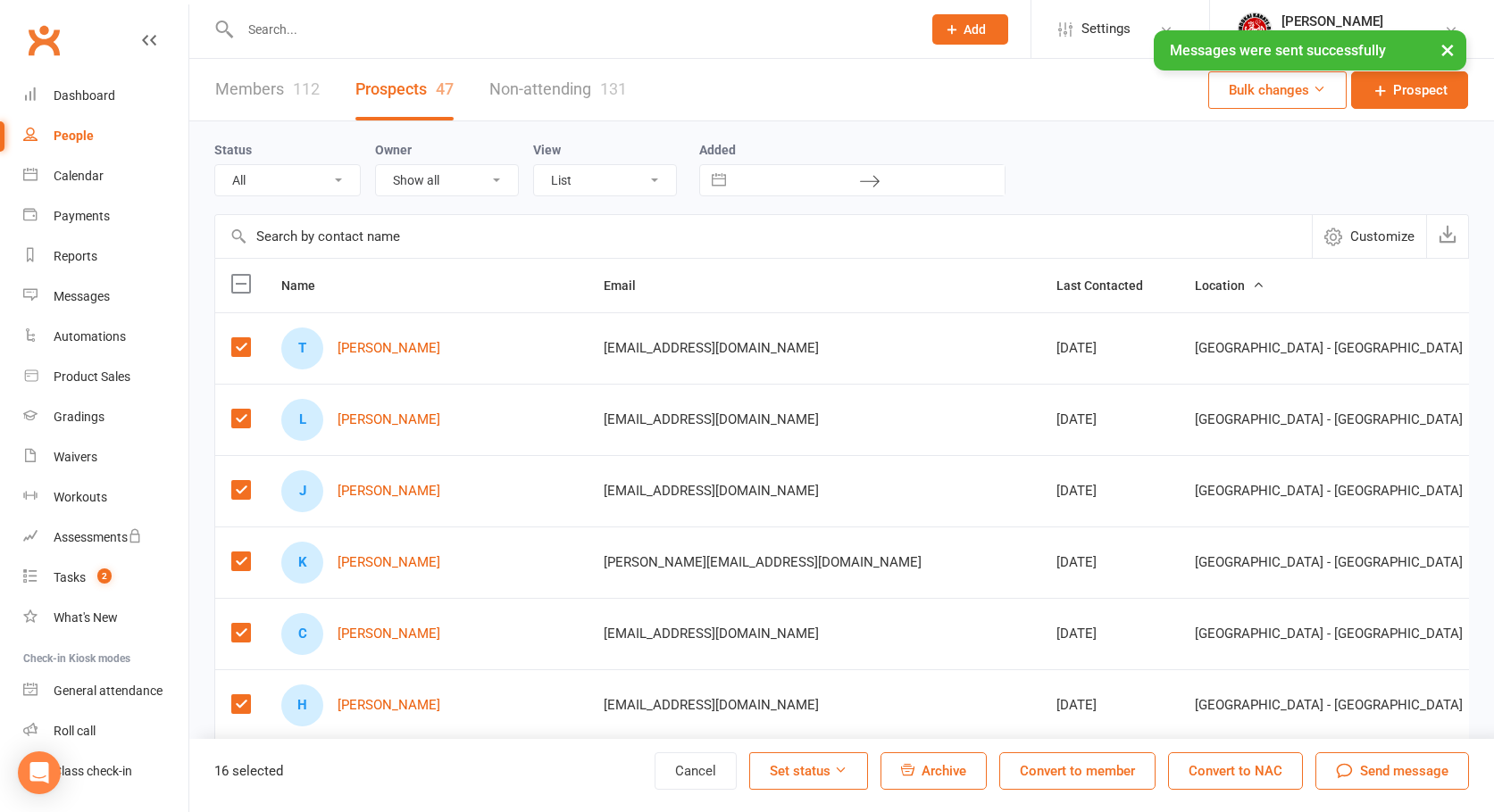
drag, startPoint x: 240, startPoint y: 282, endPoint x: 257, endPoint y: 287, distance: 17.7
click at [240, 282] on label at bounding box center [240, 284] width 18 height 18
click at [240, 275] on input "checkbox" at bounding box center [240, 275] width 18 height 0
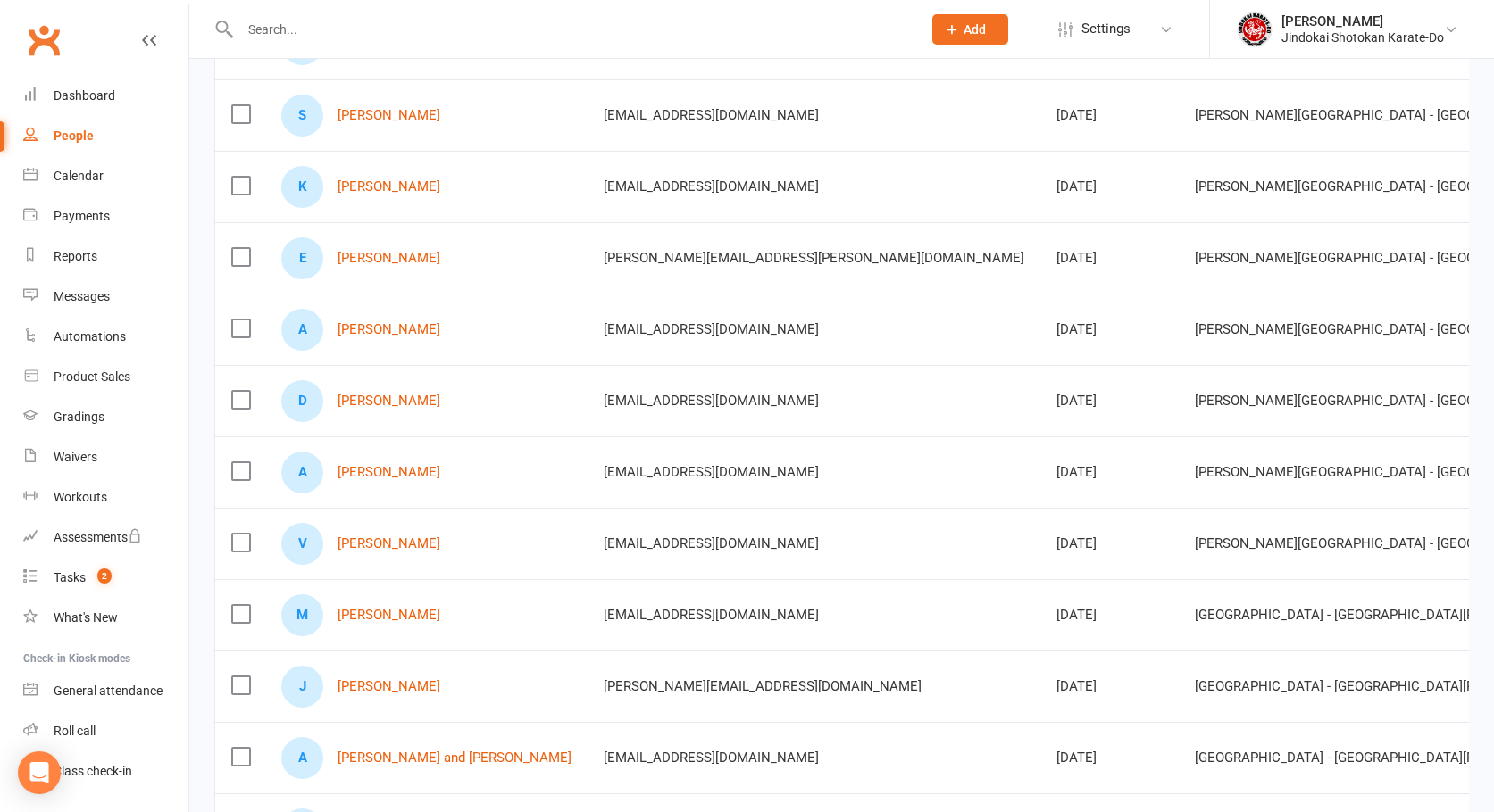
scroll to position [2588, 0]
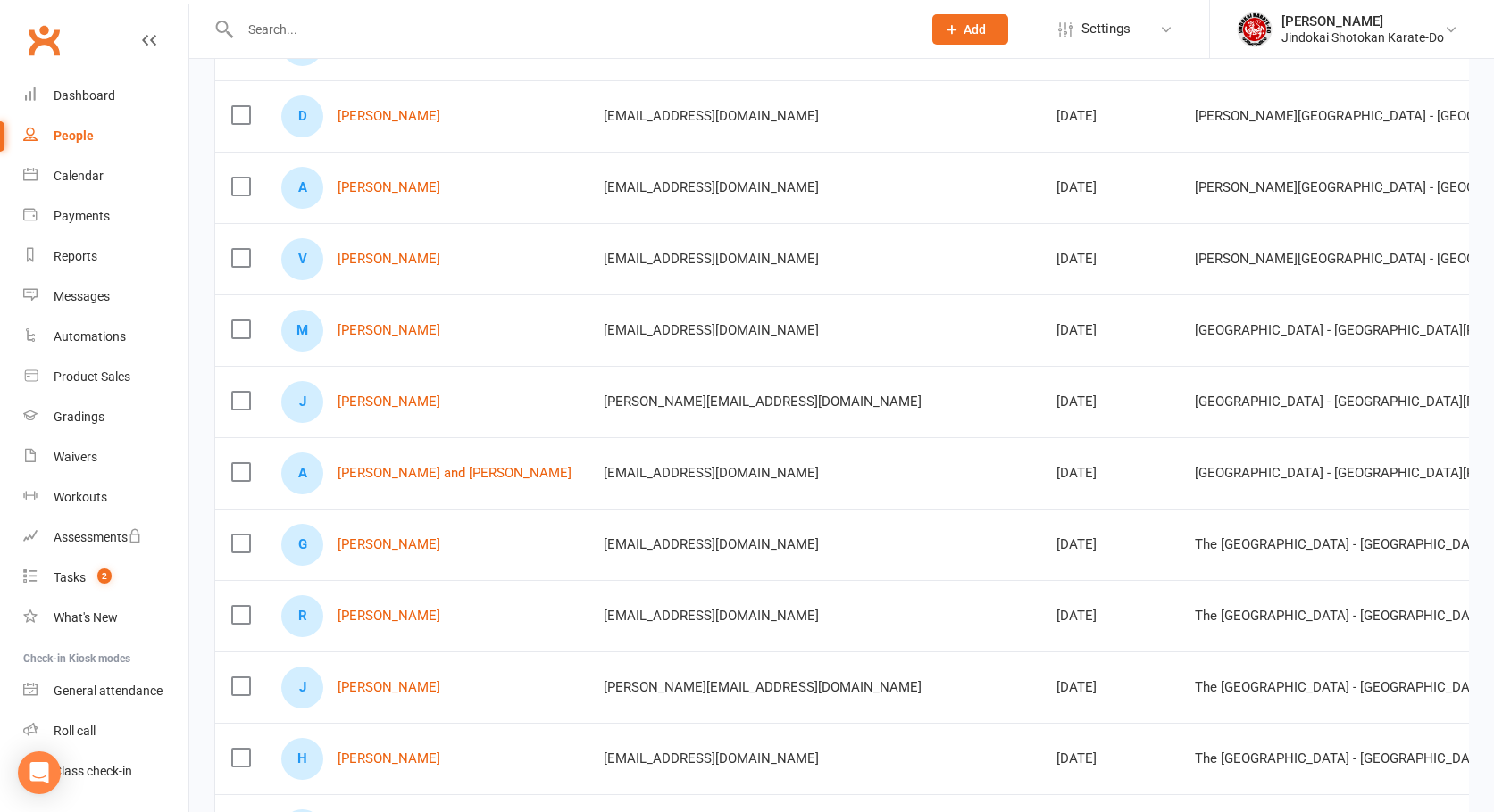
click at [239, 328] on label at bounding box center [240, 329] width 18 height 18
click at [239, 320] on input "checkbox" at bounding box center [240, 320] width 18 height 0
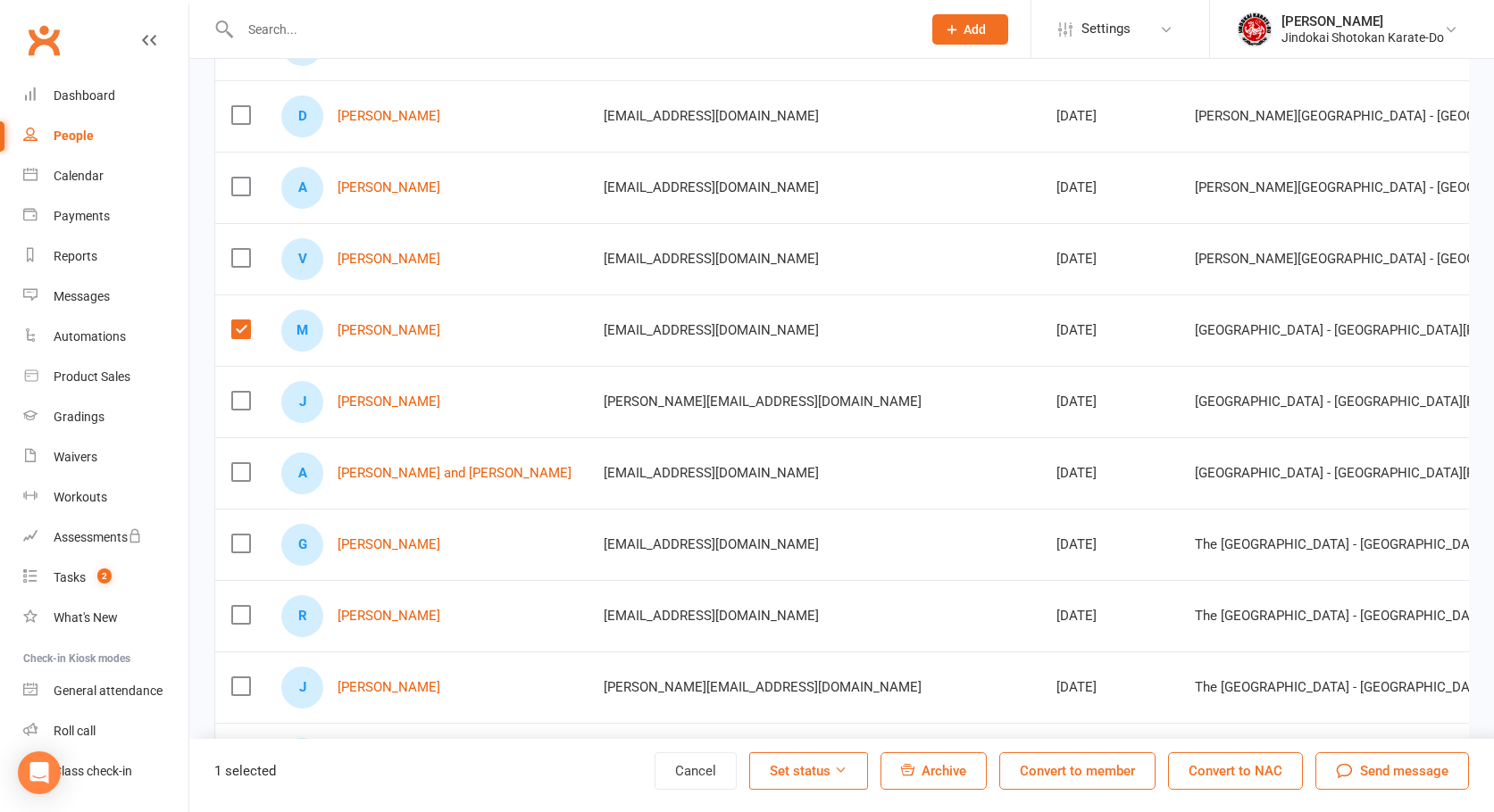
click at [245, 402] on label at bounding box center [240, 401] width 18 height 18
click at [245, 392] on input "checkbox" at bounding box center [240, 392] width 18 height 0
click at [238, 479] on label at bounding box center [240, 472] width 18 height 18
click at [238, 463] on input "checkbox" at bounding box center [240, 463] width 18 height 0
drag, startPoint x: 240, startPoint y: 327, endPoint x: 247, endPoint y: 390, distance: 63.4
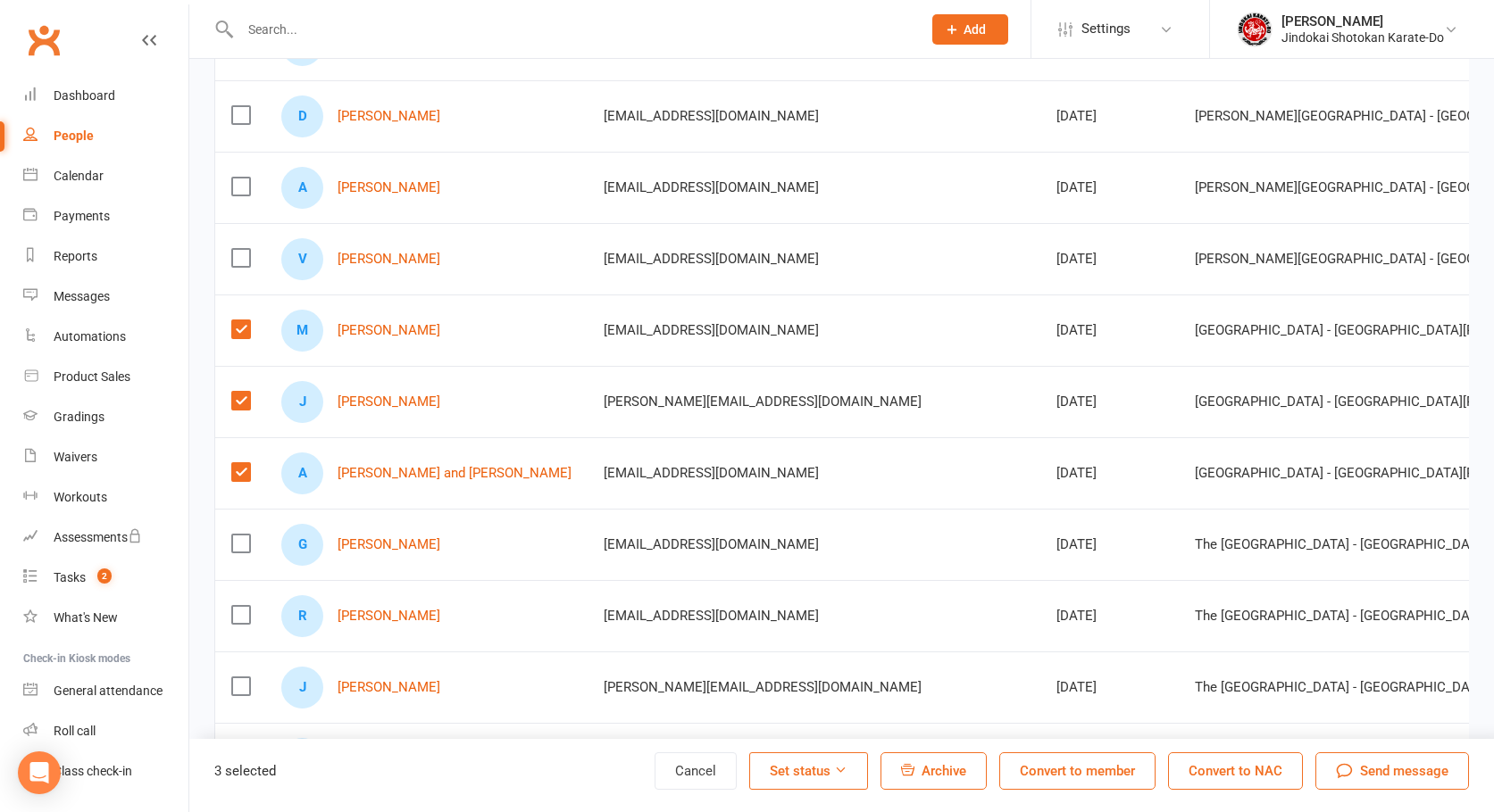
click at [244, 332] on label at bounding box center [240, 329] width 18 height 18
click at [244, 320] on input "checkbox" at bounding box center [240, 320] width 18 height 0
click at [237, 323] on label at bounding box center [240, 329] width 18 height 18
click at [237, 320] on input "checkbox" at bounding box center [240, 320] width 18 height 0
click at [1398, 778] on span "Send message" at bounding box center [1404, 771] width 88 height 21
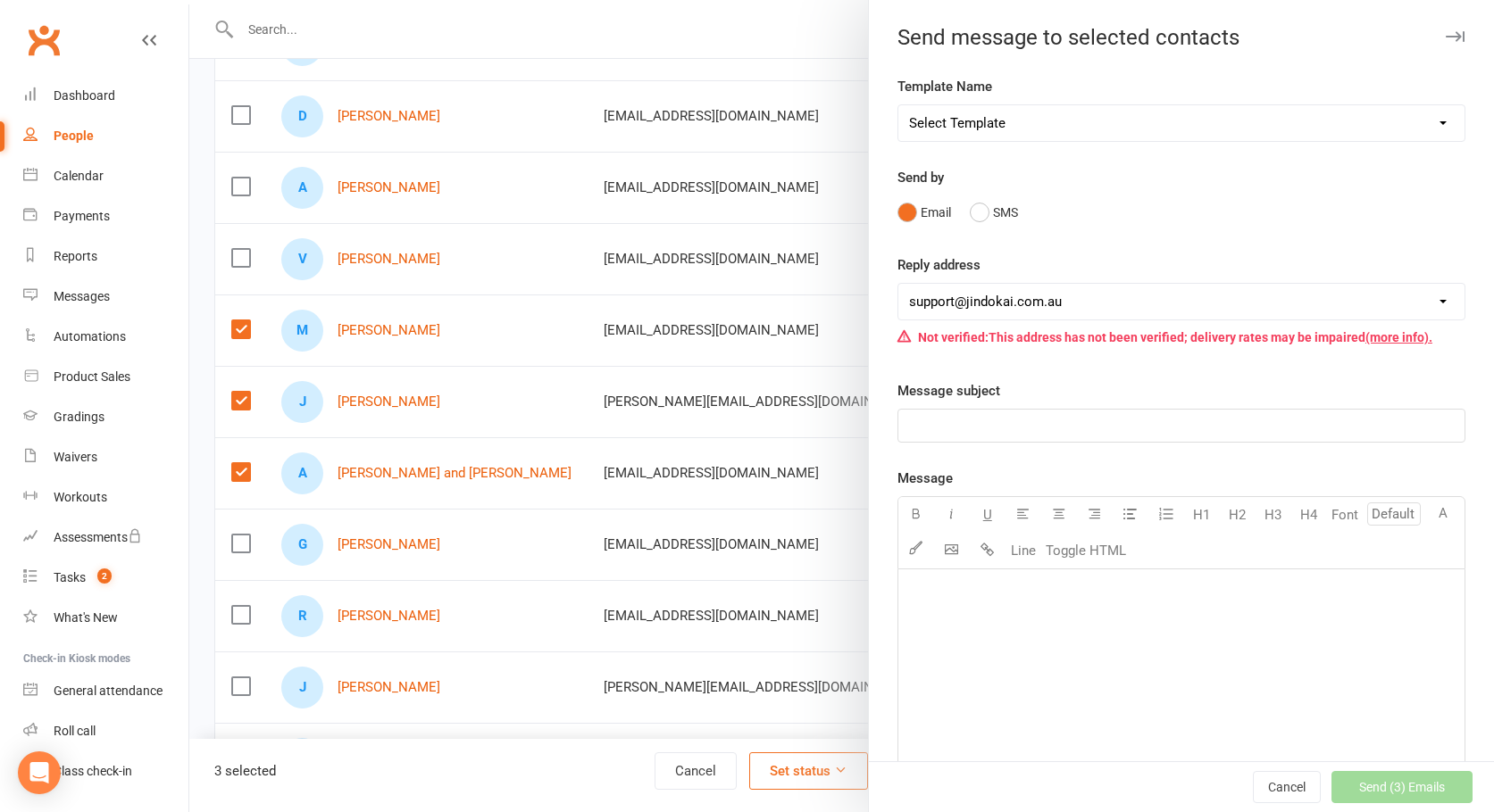
click at [978, 127] on select "Select Template [SMS] 1st Payment - FAMILY OF 2 OR MORE [SMS] 1st Payment - IND…" at bounding box center [1181, 123] width 566 height 35
select select "18"
click at [899, 105] on select "Select Template [SMS] 1st Payment - FAMILY OF 2 OR MORE [SMS] 1st Payment - IND…" at bounding box center [1181, 123] width 566 height 35
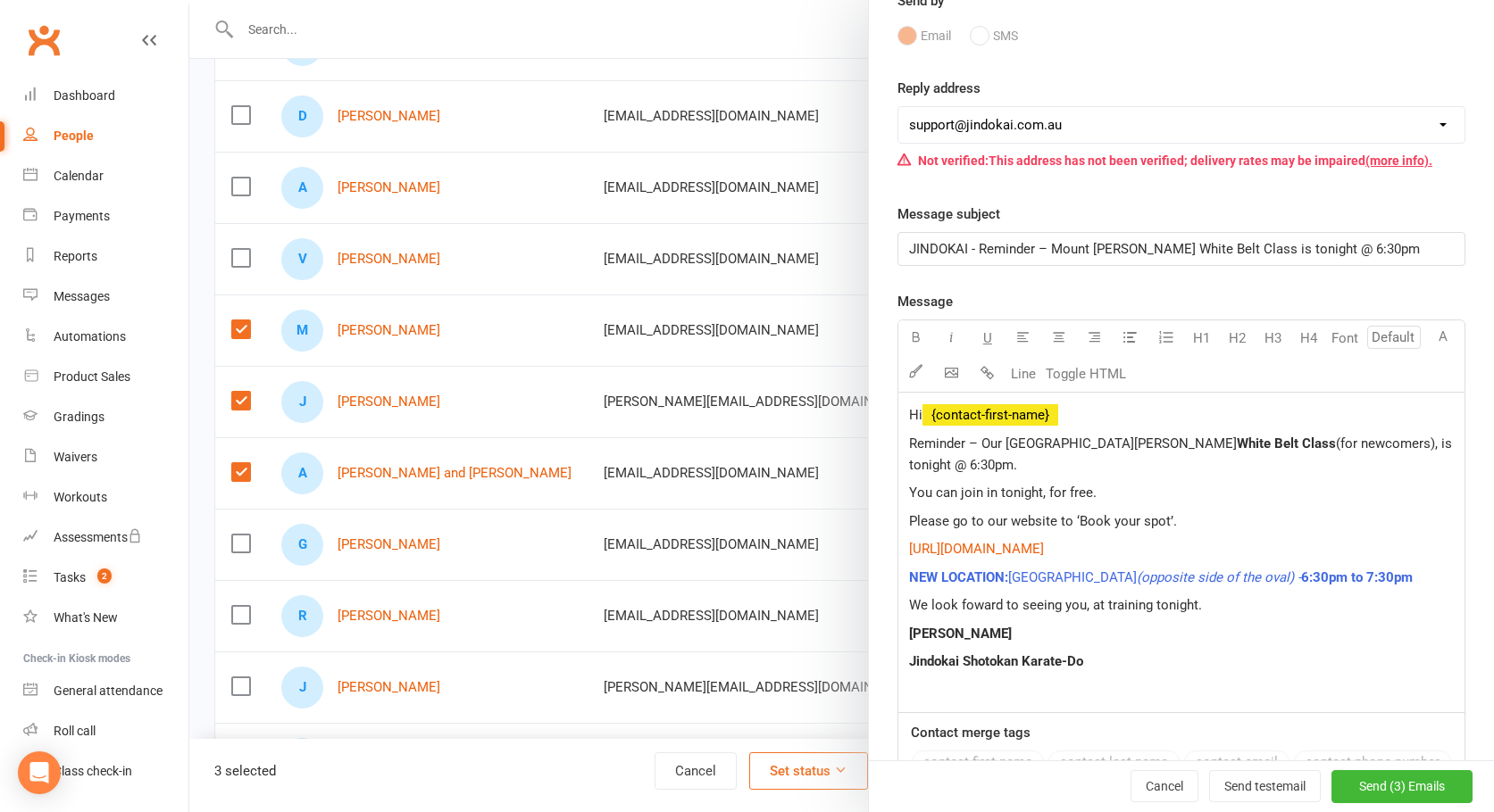
scroll to position [267, 0]
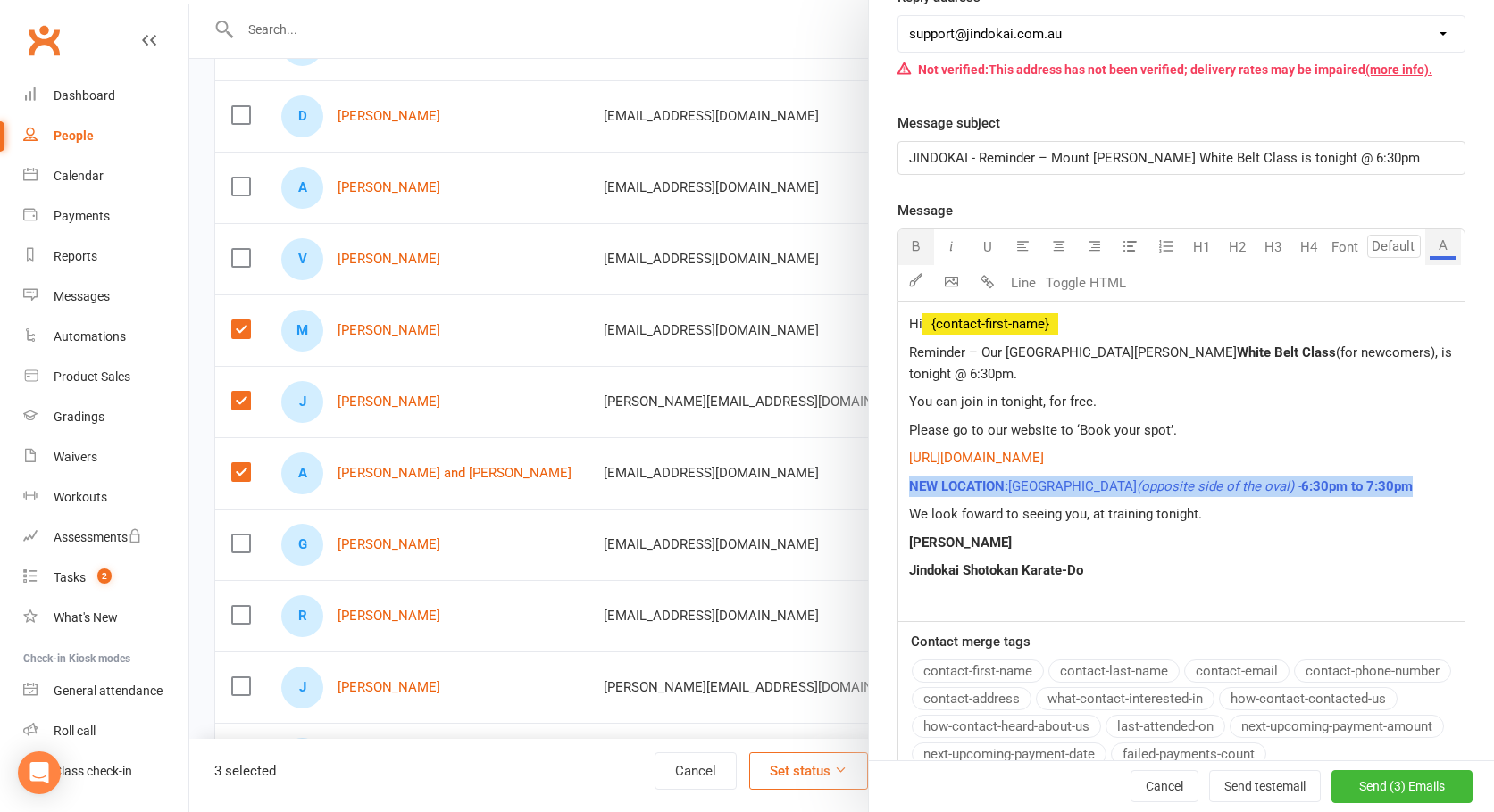
drag, startPoint x: 951, startPoint y: 487, endPoint x: 901, endPoint y: 471, distance: 52.5
click at [909, 476] on p "NEW LOCATION: [GEOGRAPHIC_DATA] (opposite side of the oval) - 6:30pm to 7:30pm" at bounding box center [1181, 486] width 545 height 21
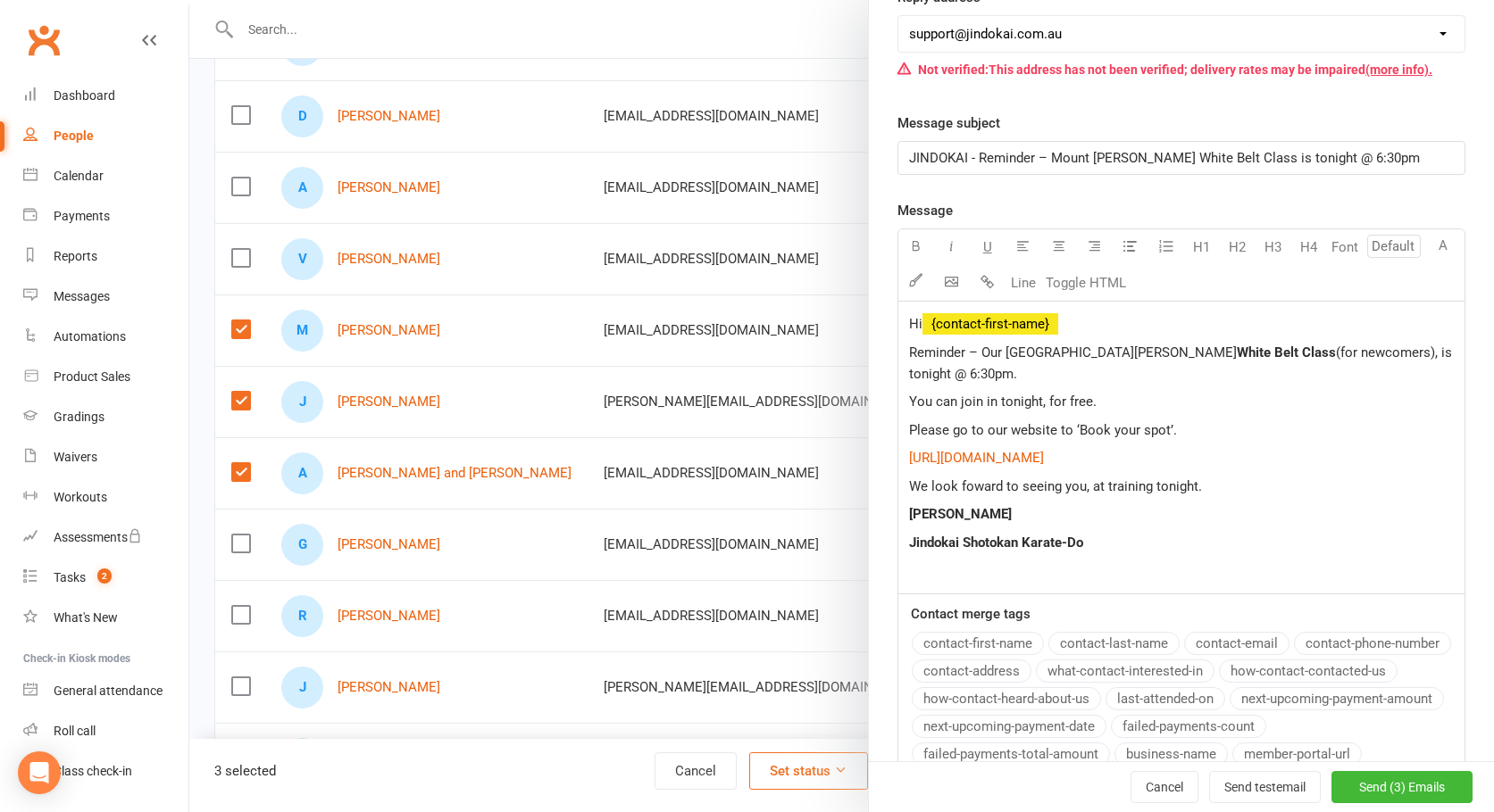
click at [1249, 476] on p "We look foward to seeing you, at training tonight." at bounding box center [1181, 486] width 545 height 21
click at [1369, 790] on span "Send (3) Emails" at bounding box center [1401, 787] width 85 height 14
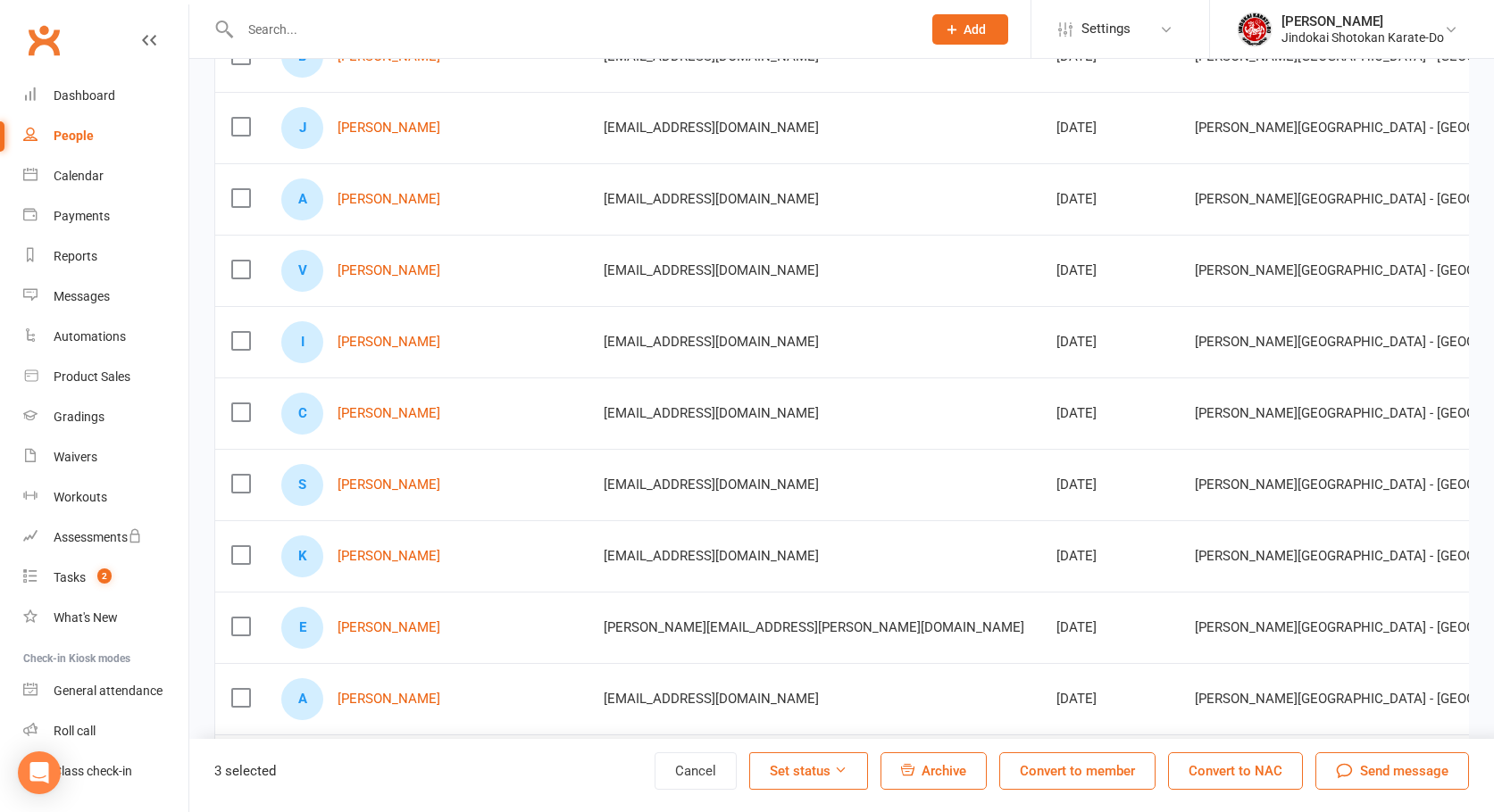
scroll to position [1696, 0]
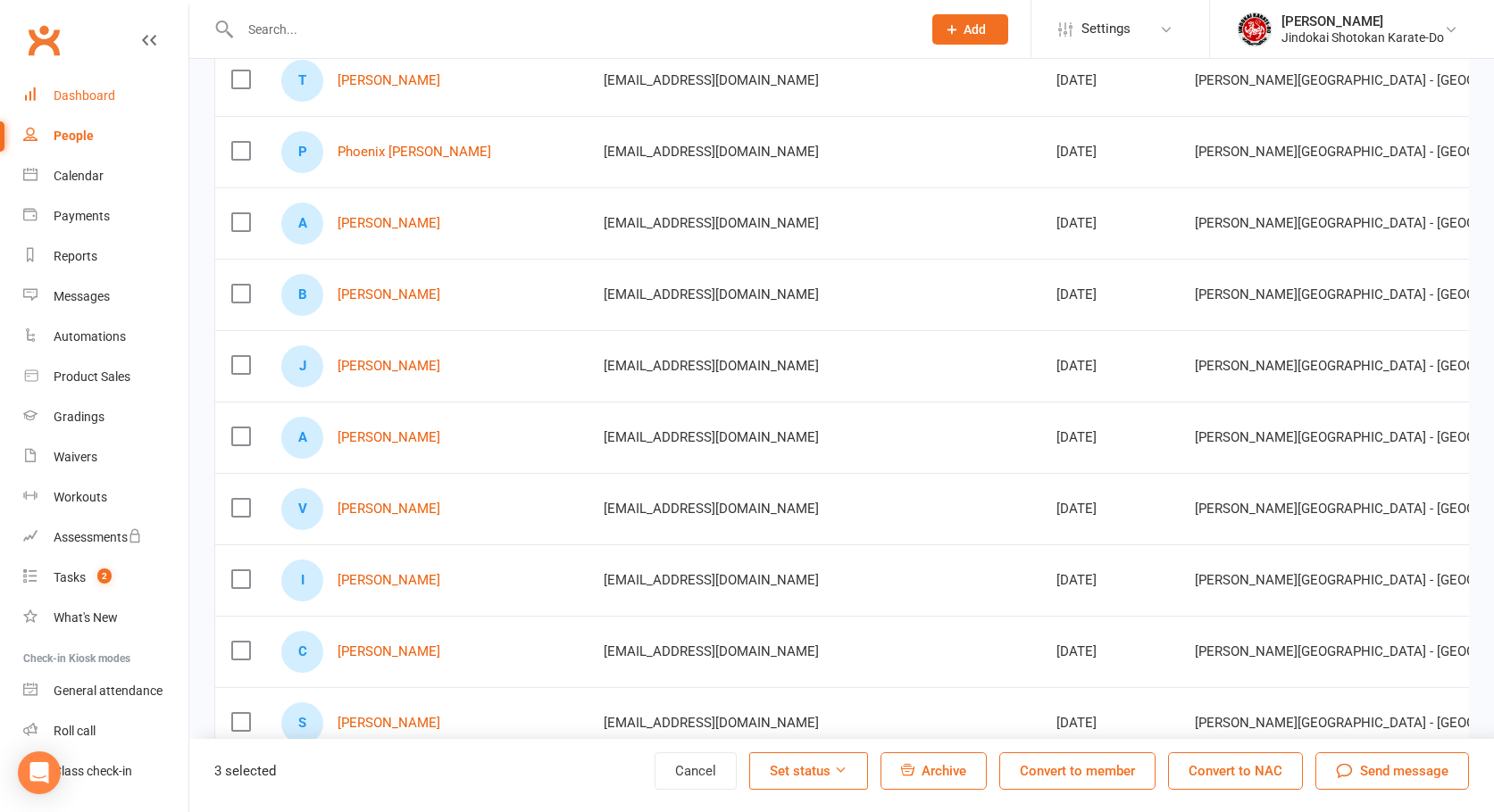
click at [97, 97] on div "Dashboard" at bounding box center [84, 95] width 61 height 14
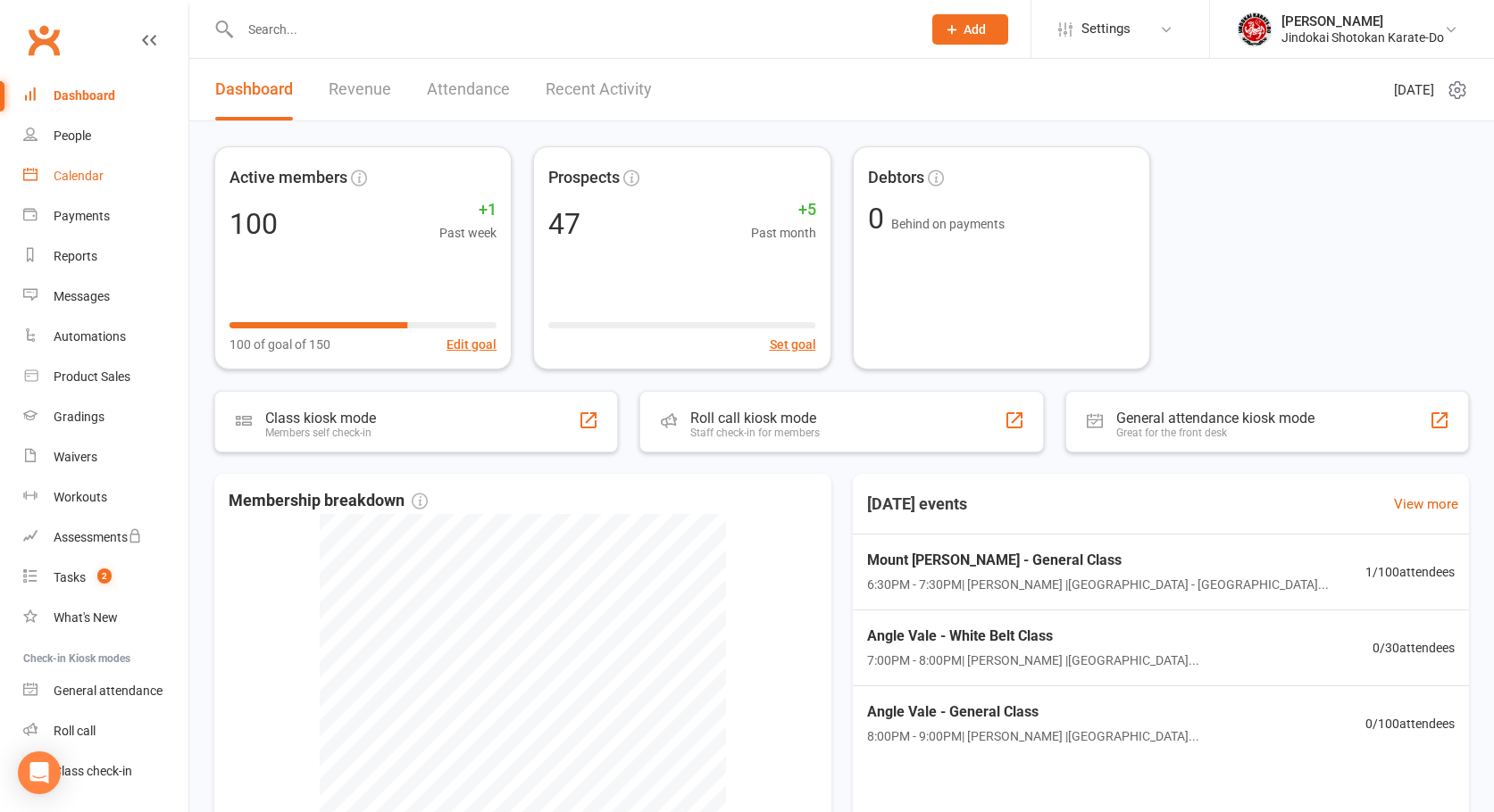
click at [72, 169] on div "Calendar" at bounding box center [79, 175] width 50 height 14
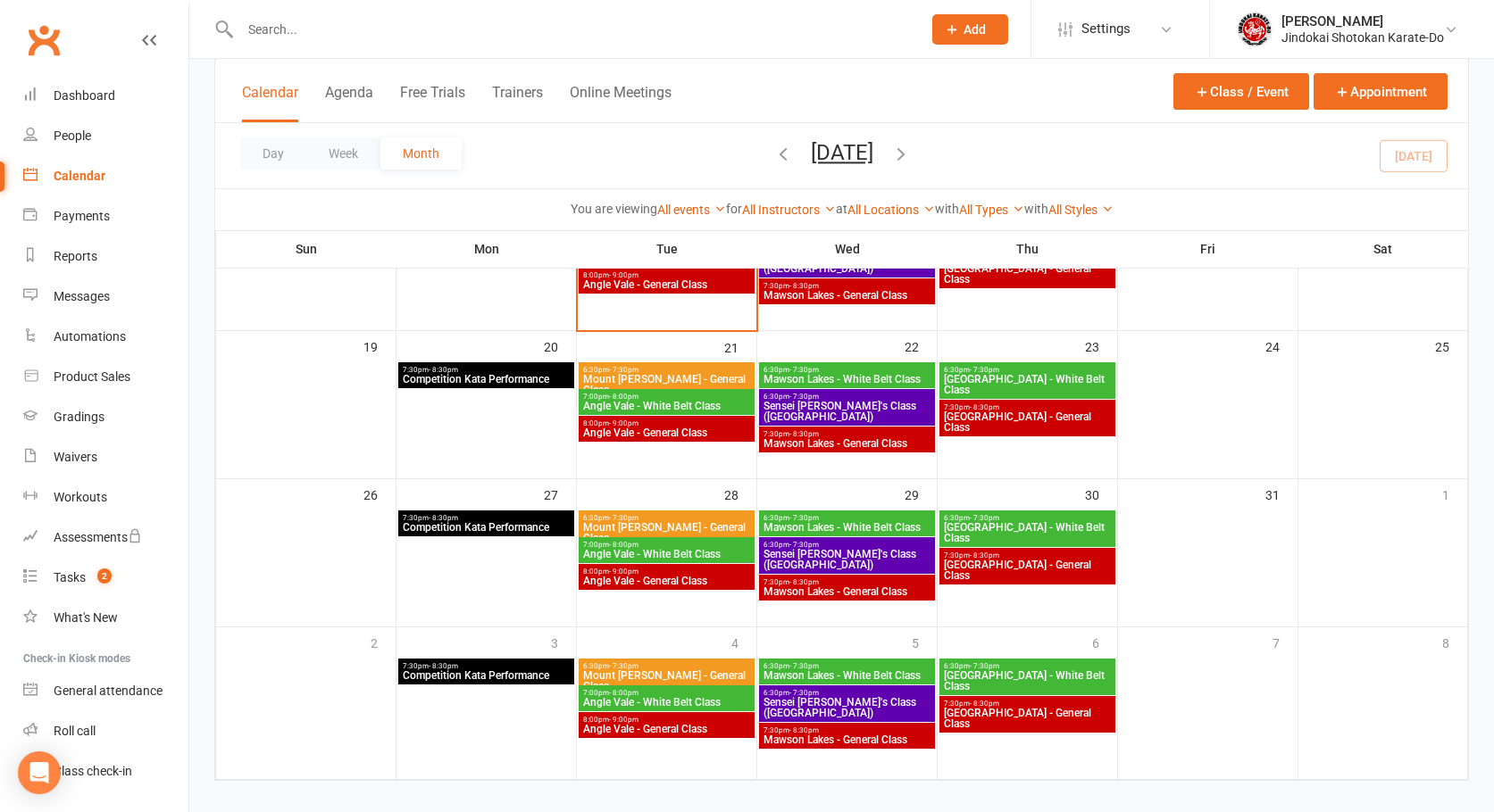
scroll to position [513, 0]
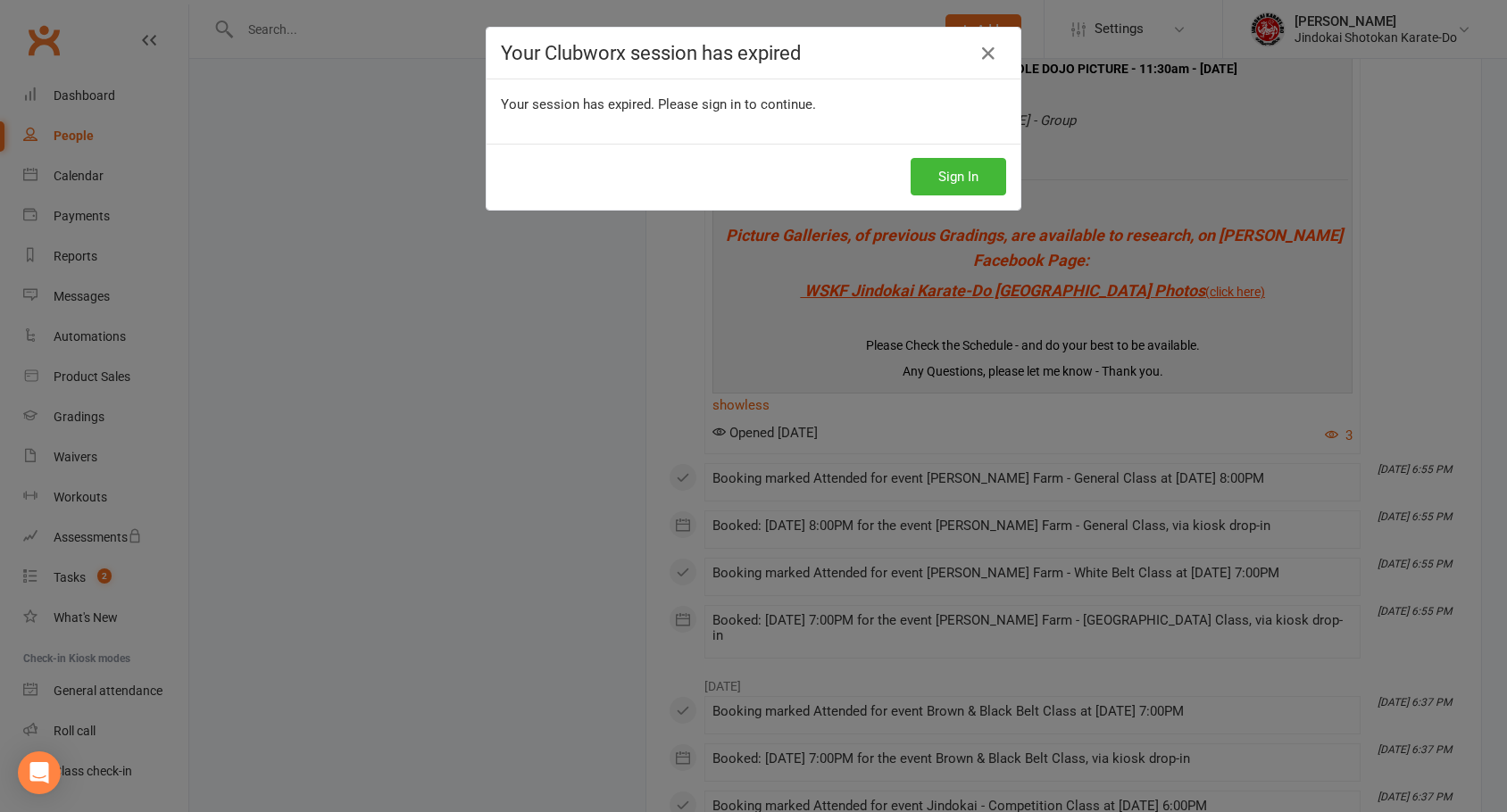
click at [979, 54] on icon at bounding box center [988, 54] width 21 height 21
